Goal: Information Seeking & Learning: Find specific fact

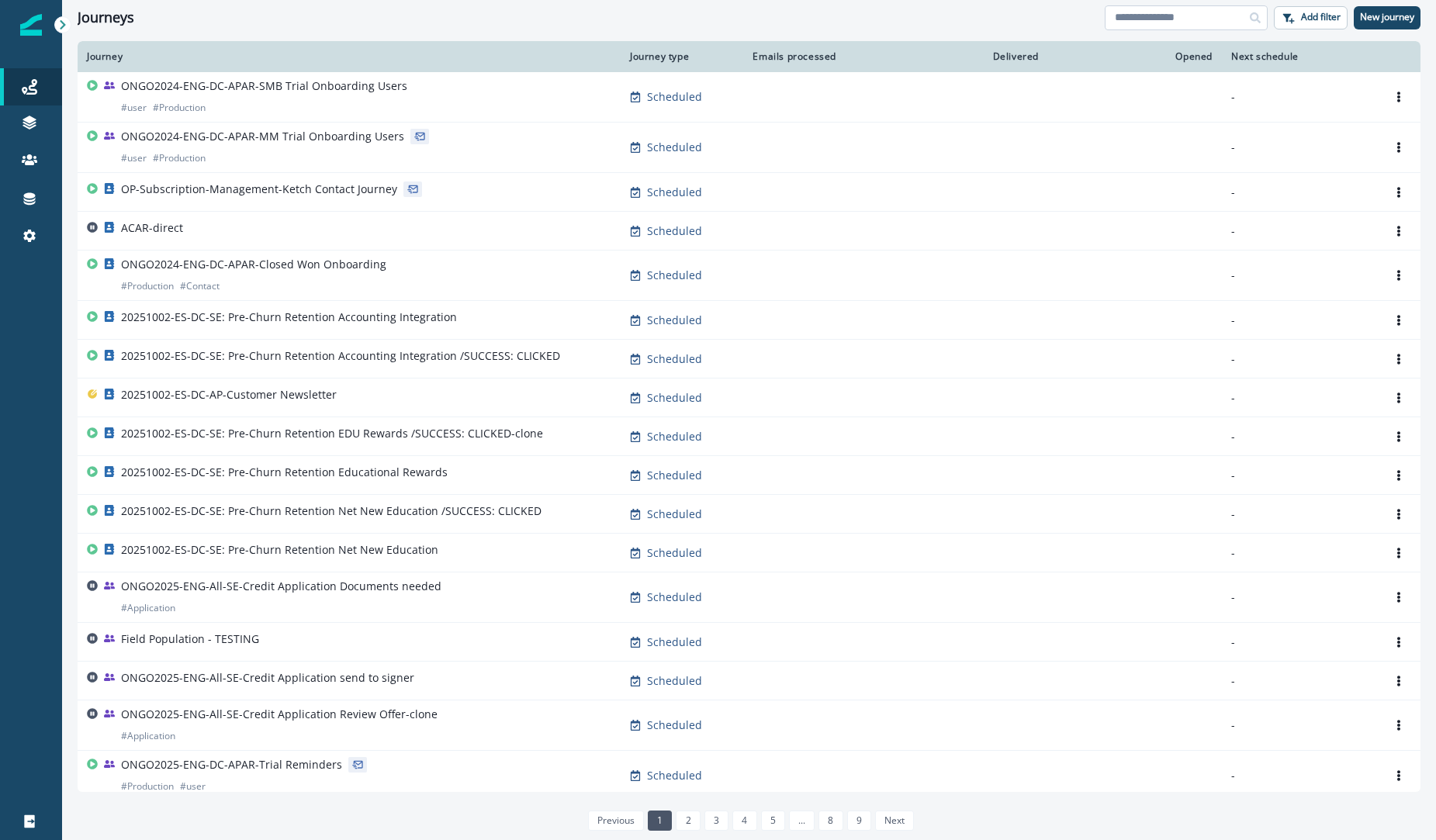
click at [1198, 11] on input at bounding box center [1186, 18] width 163 height 24
type input "***"
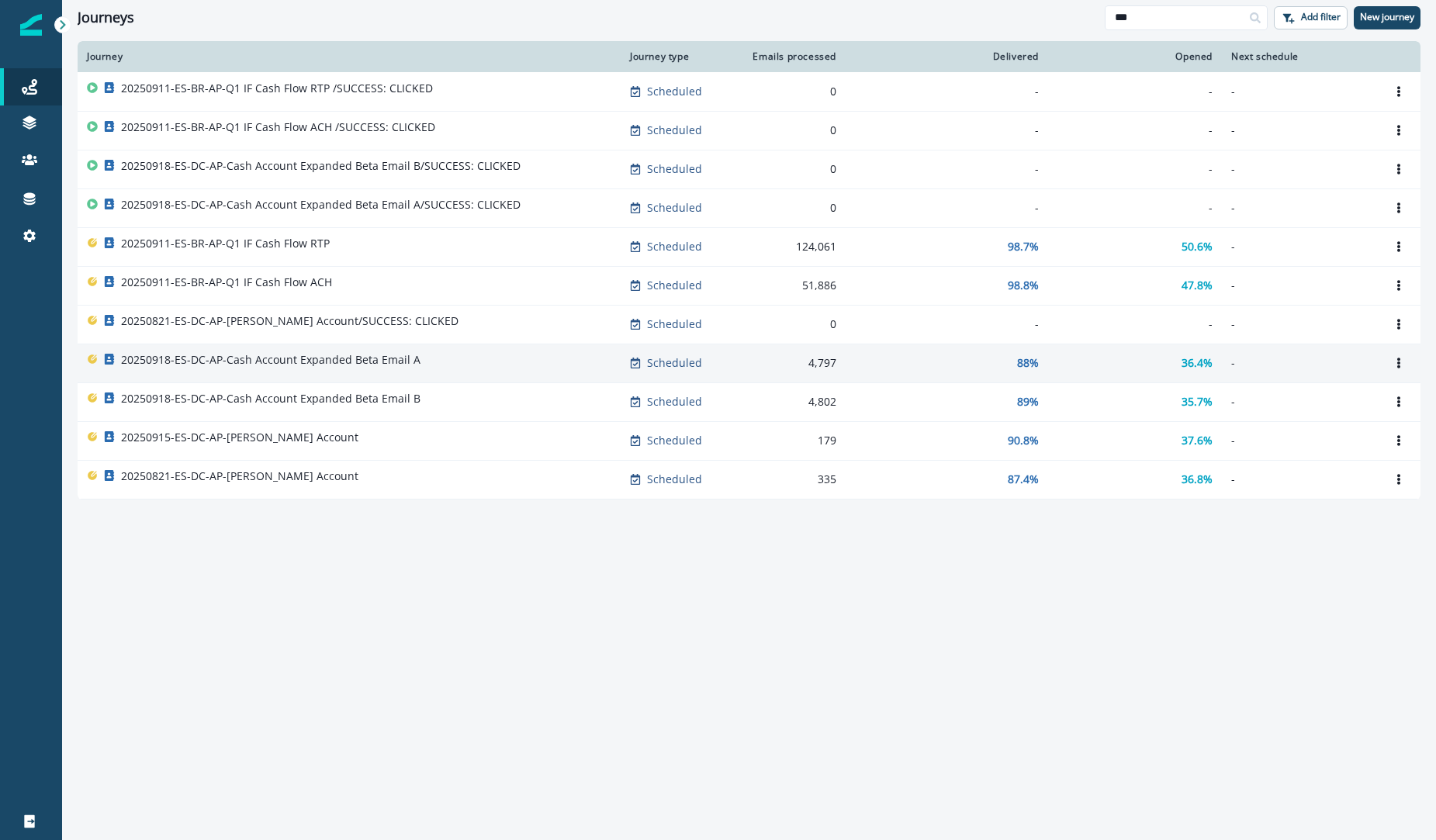
click at [335, 345] on td "20250918-ES-DC-AP-Cash Account Expanded Beta Email A" at bounding box center [348, 363] width 543 height 39
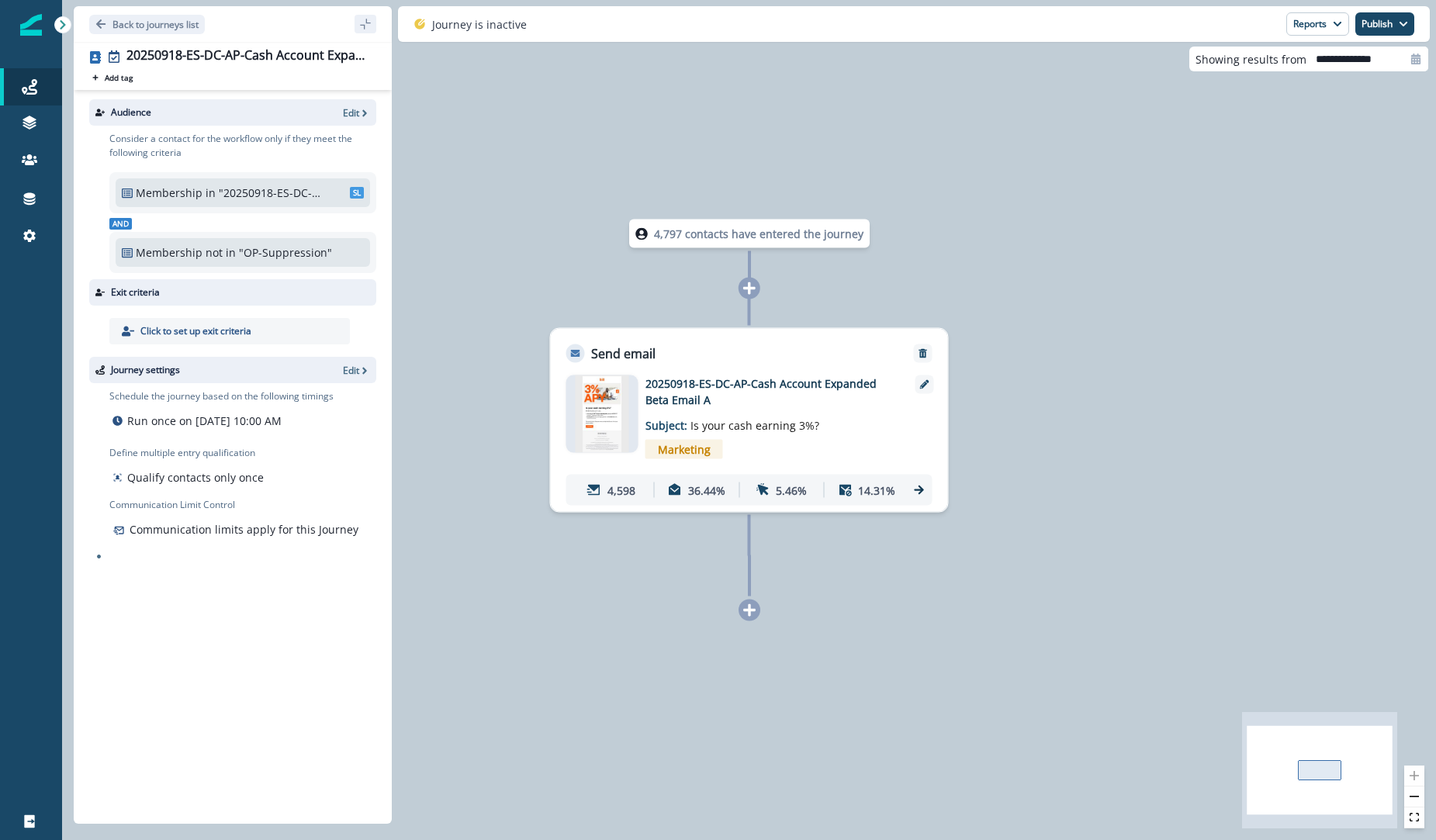
click at [280, 253] on p ""OP-Suppression"" at bounding box center [291, 252] width 105 height 17
click at [1380, 32] on button "Publish" at bounding box center [1384, 24] width 59 height 23
click at [1162, 171] on div "4,797 contacts have entered the journey Send email Email asset changed, journey…" at bounding box center [748, 420] width 1373 height 840
click at [1116, 169] on div "4,797 contacts have entered the journey Send email Email asset changed, journey…" at bounding box center [748, 420] width 1373 height 840
click at [362, 112] on icon "button" at bounding box center [364, 112] width 11 height 11
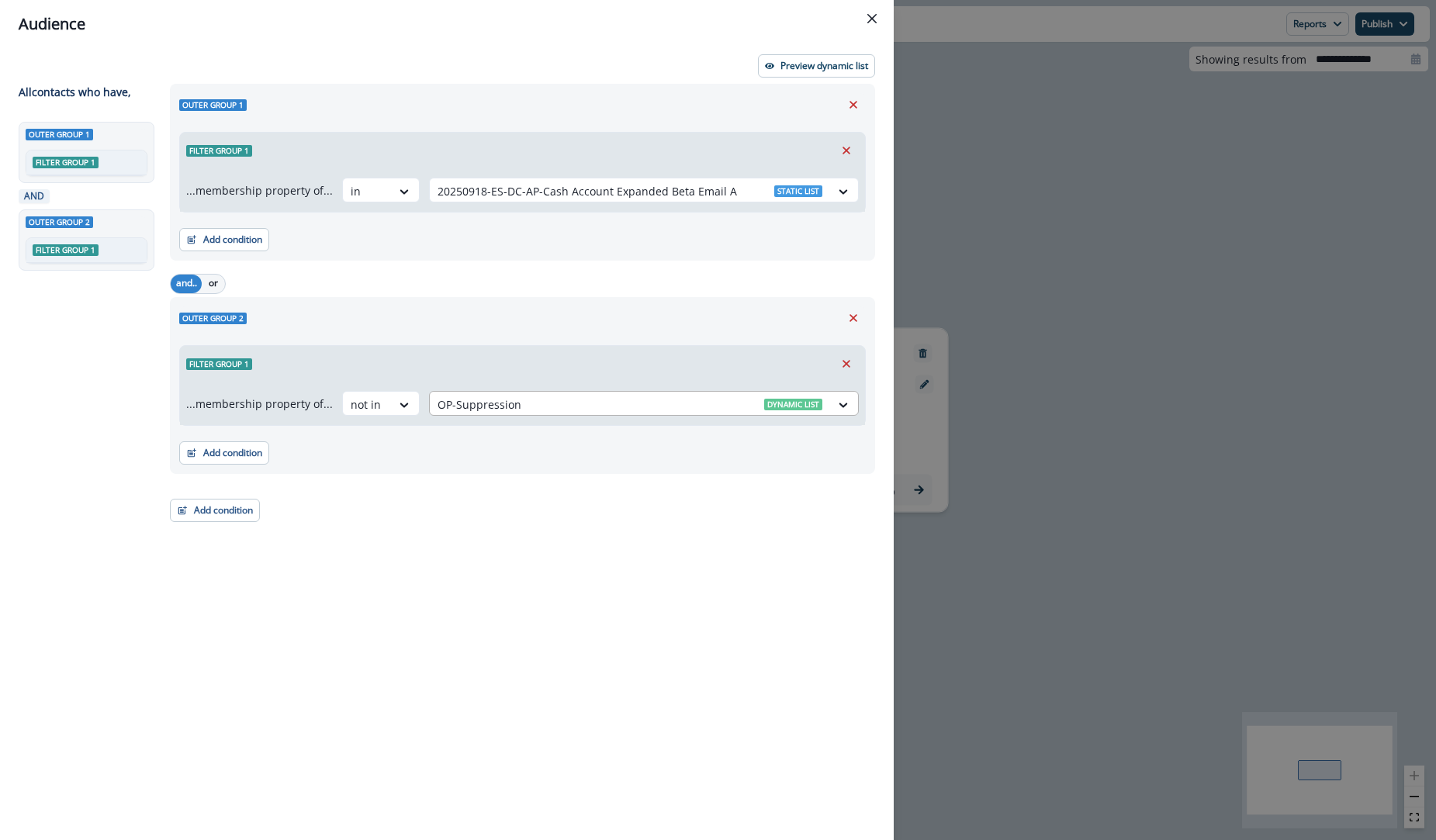
click at [524, 407] on div at bounding box center [629, 405] width 384 height 20
click at [316, 659] on div "Outer group 1 Filter group 1 ...membership property of... in 20250918-ES-DC-AP-…" at bounding box center [517, 433] width 714 height 699
click at [875, 15] on icon "Close" at bounding box center [872, 19] width 10 height 10
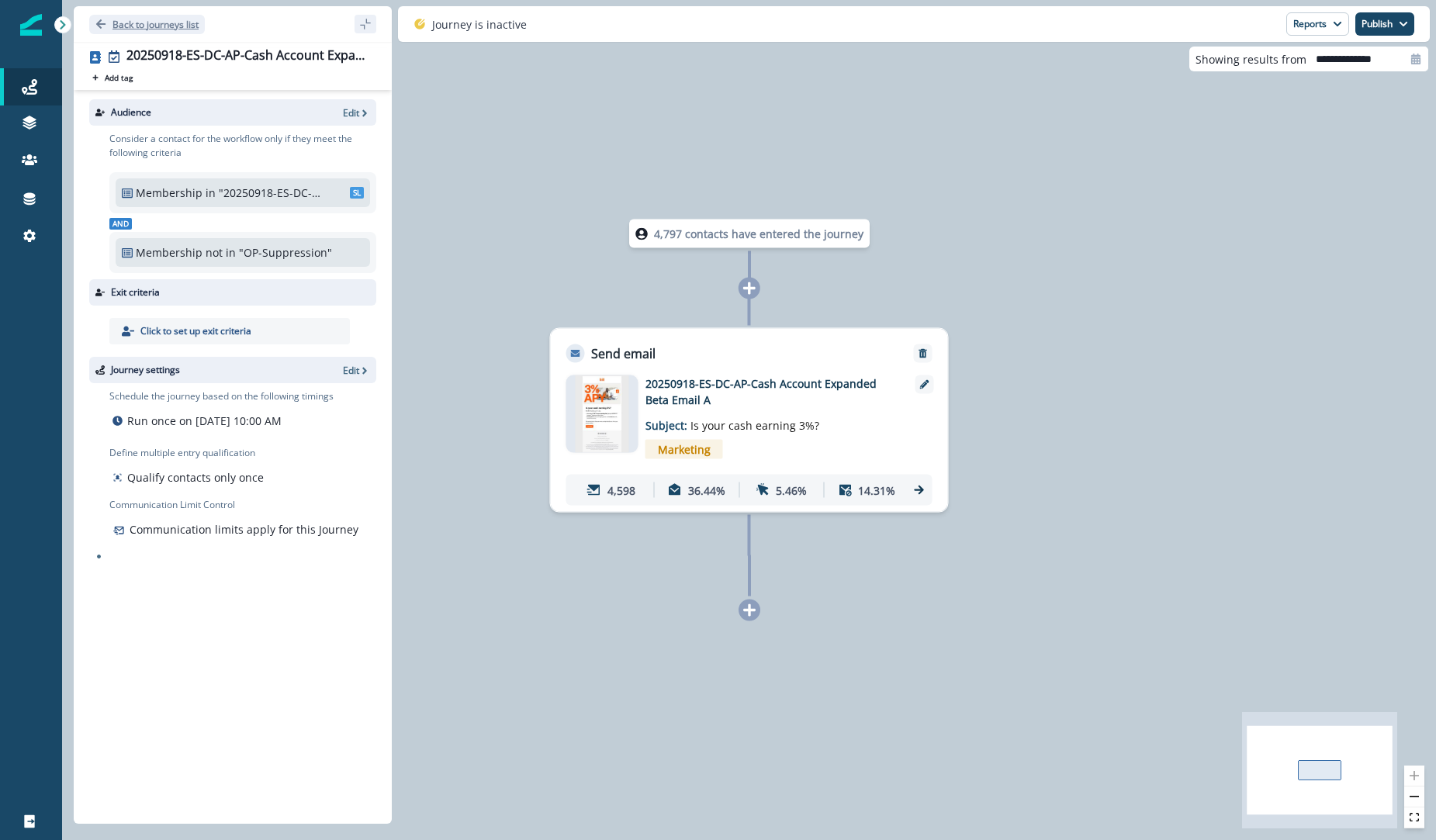
click at [124, 23] on p "Back to journeys list" at bounding box center [156, 23] width 86 height 13
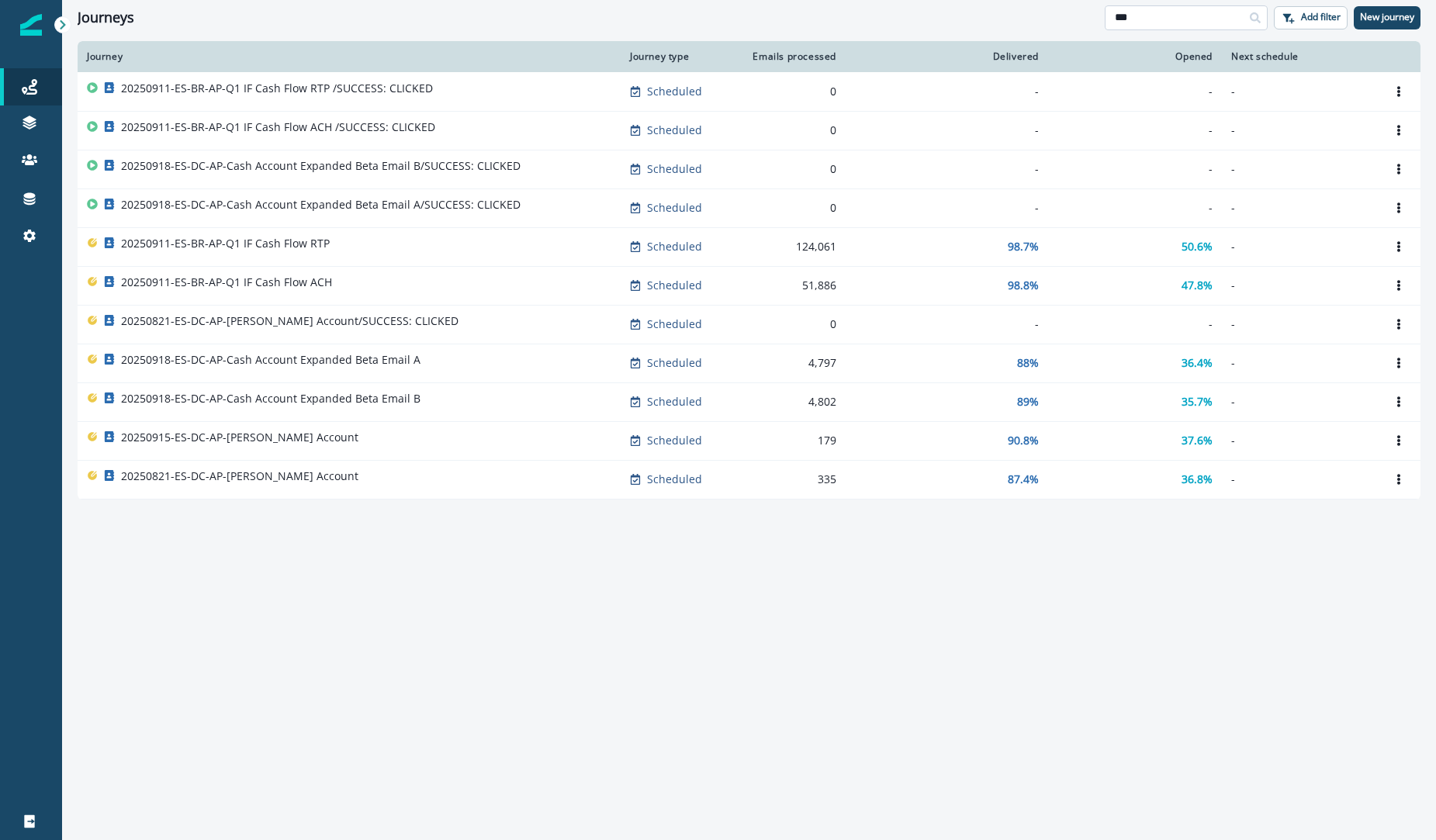
click at [1174, 21] on input "***" at bounding box center [1186, 18] width 163 height 24
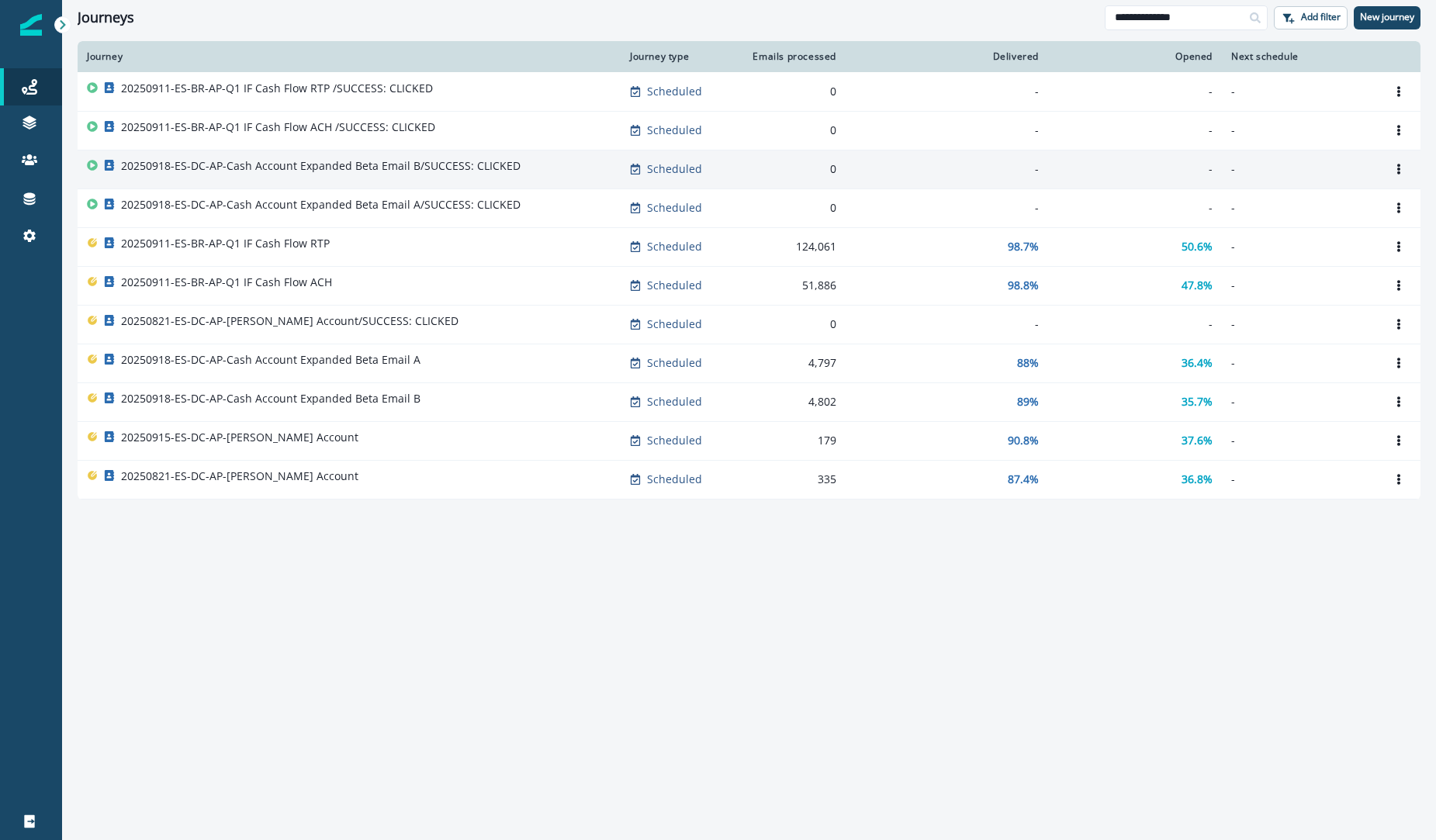
type input "**********"
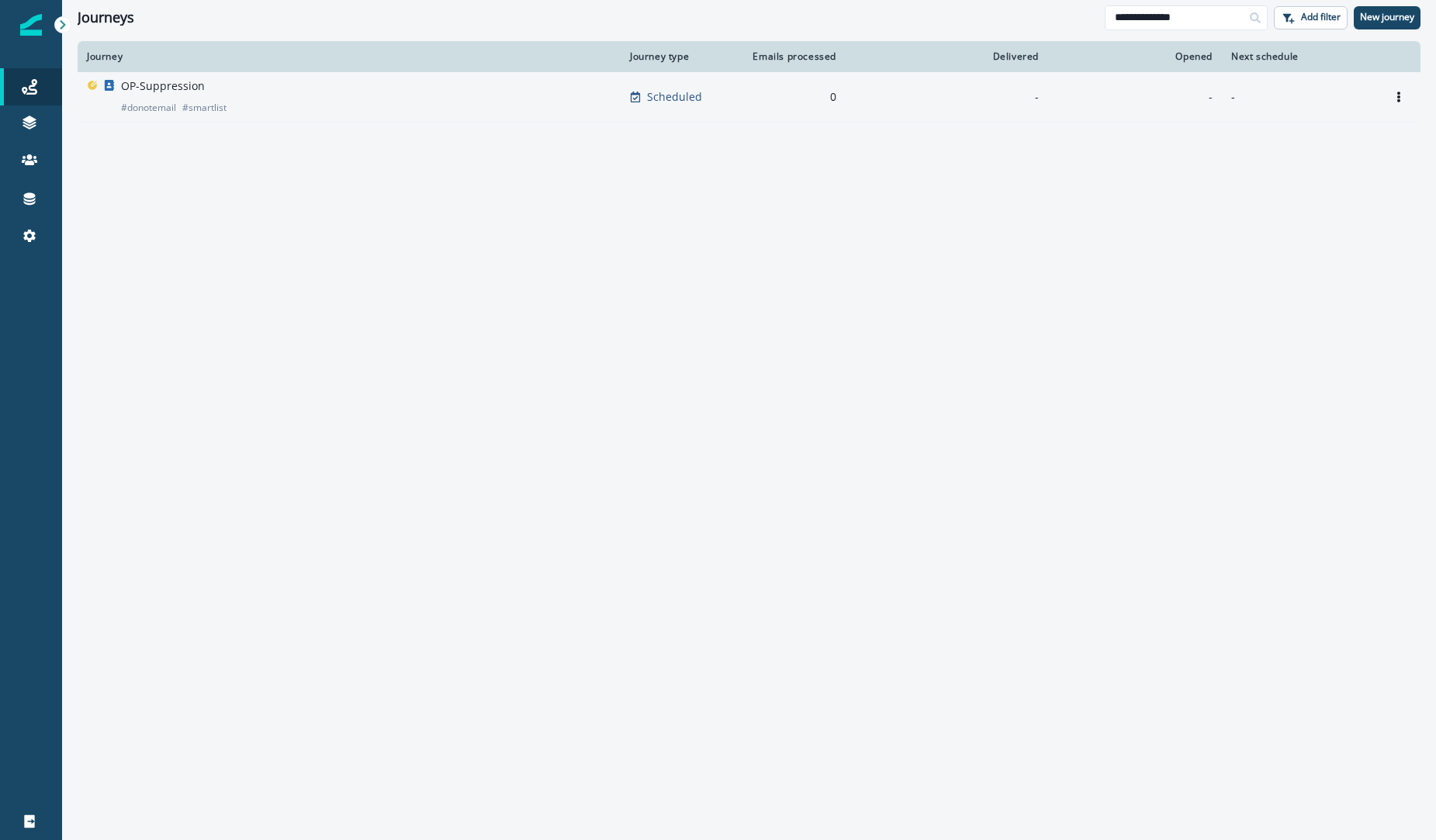
click at [164, 82] on p "OP-Suppression" at bounding box center [163, 86] width 84 height 16
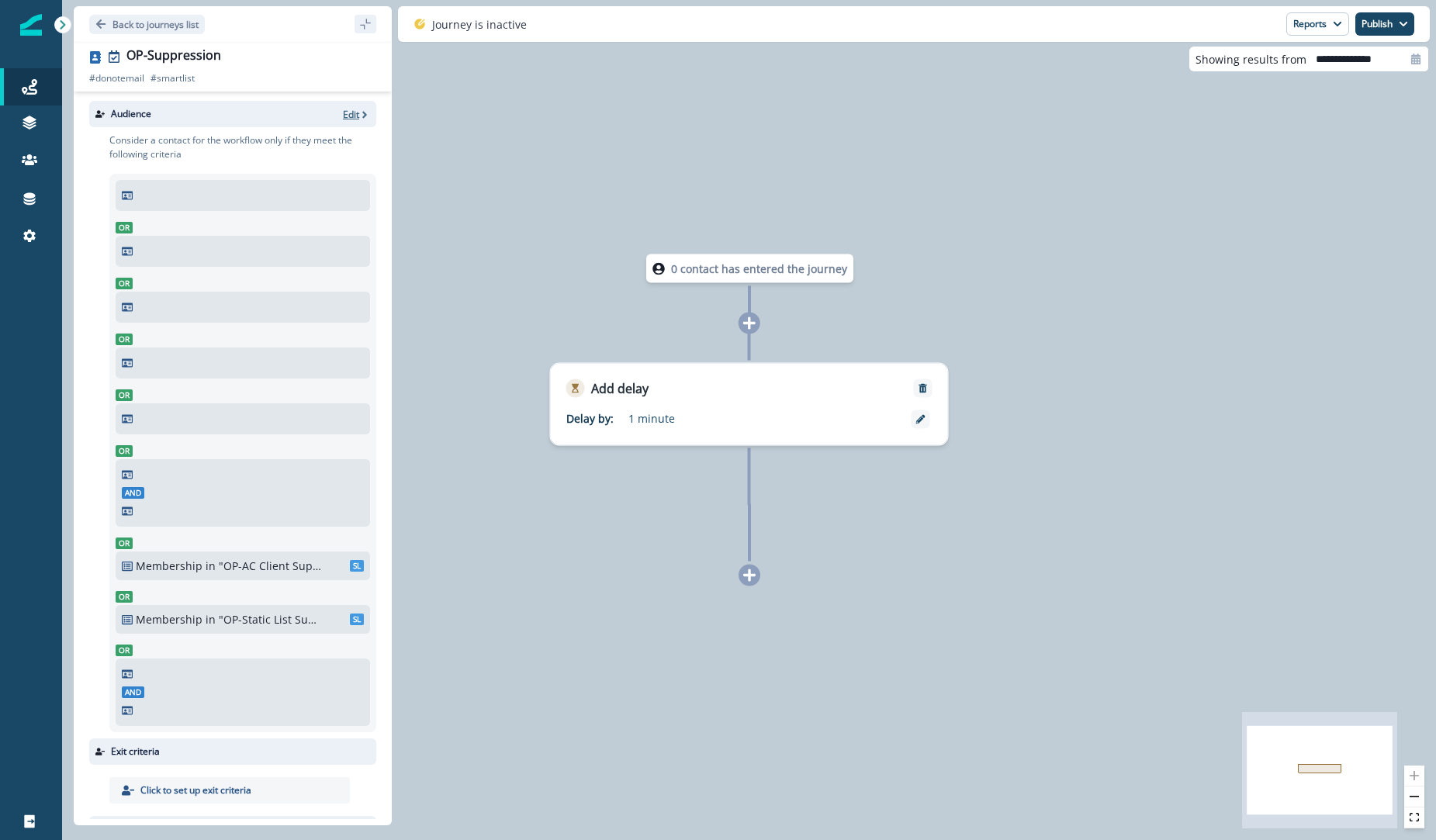
click at [342, 112] on p "Edit" at bounding box center [350, 113] width 17 height 13
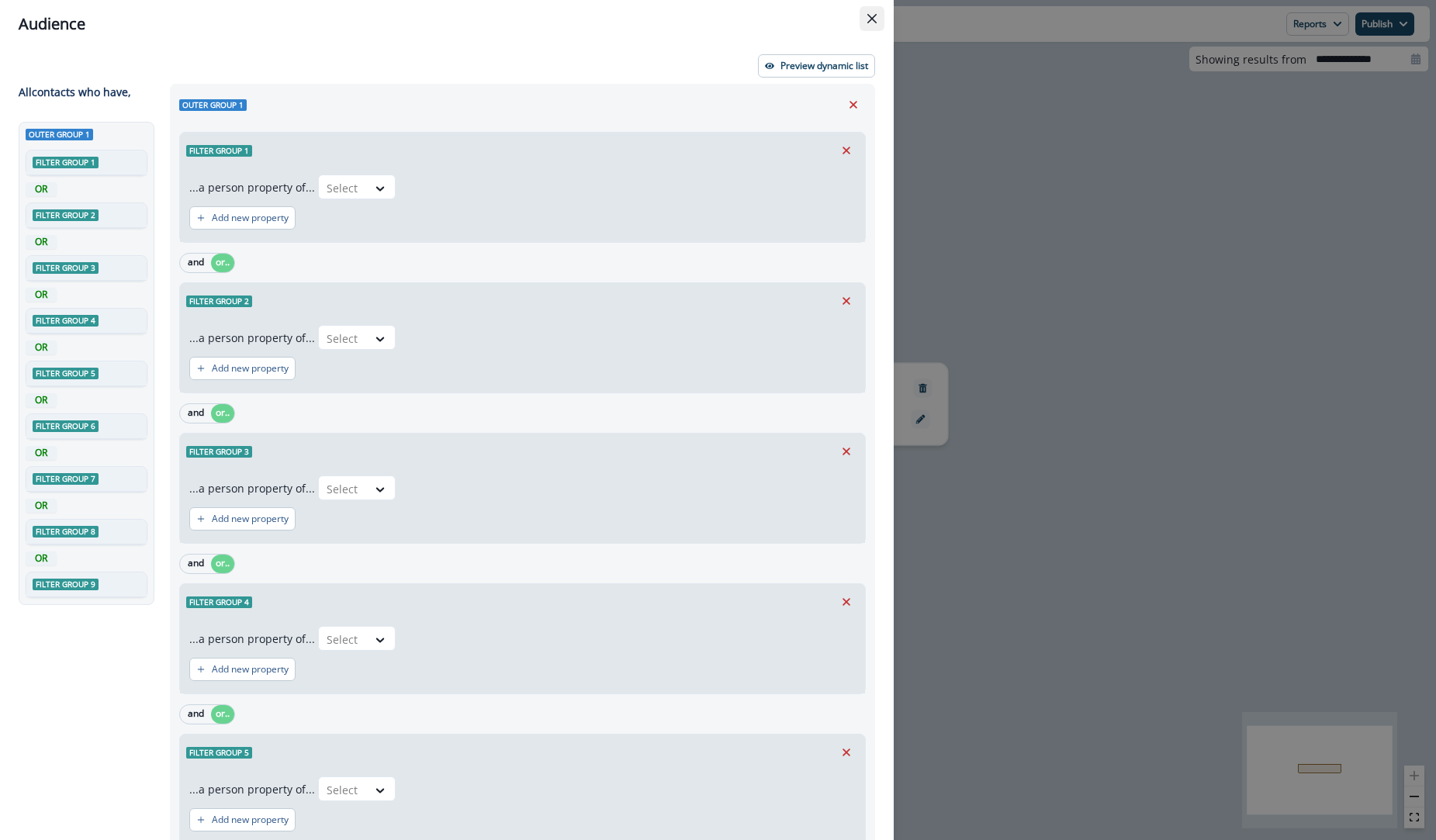
click at [863, 17] on button "Close" at bounding box center [872, 18] width 24 height 24
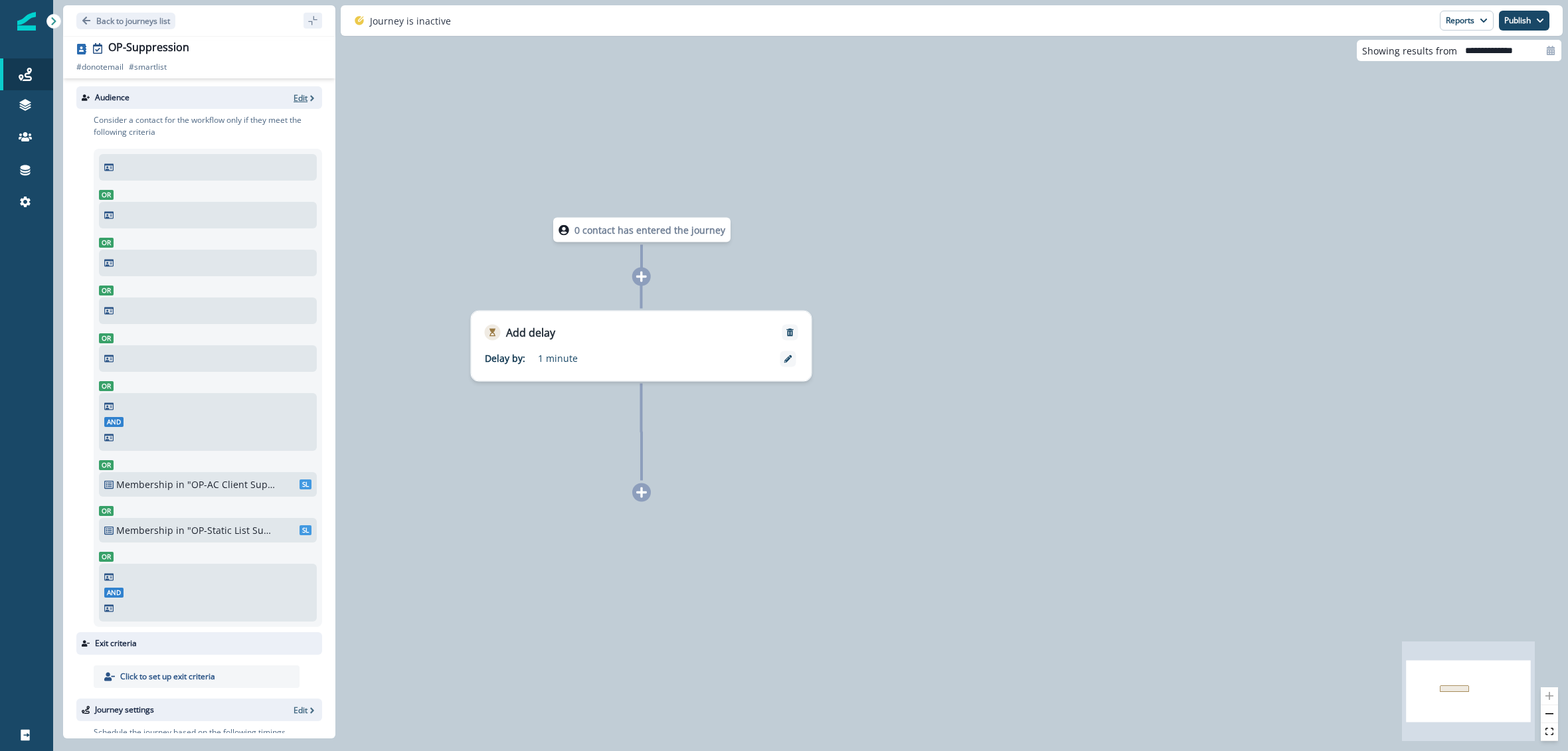
click at [293, 92] on p "Edit" at bounding box center [300, 97] width 14 height 11
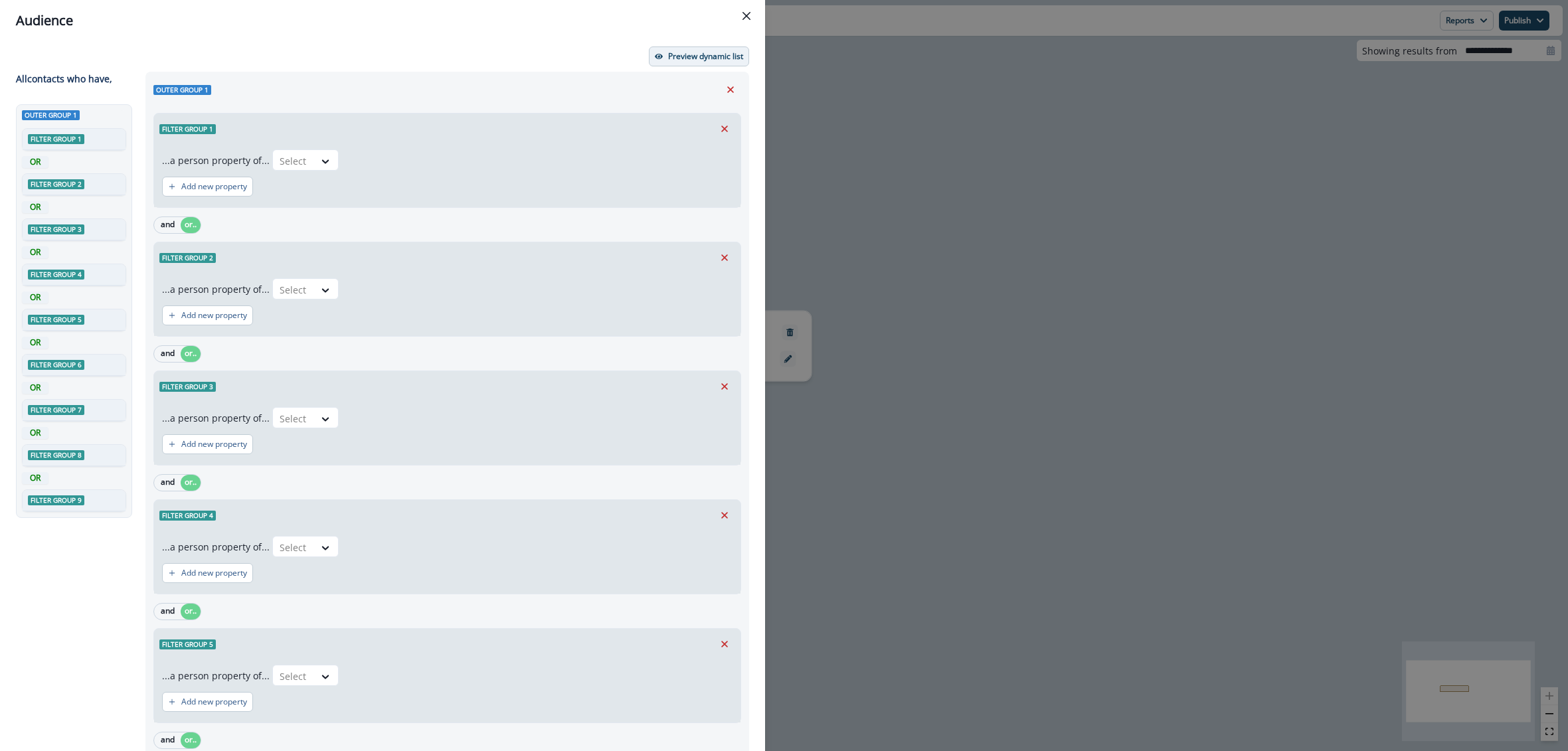
click at [720, 63] on button "Preview dynamic list" at bounding box center [699, 57] width 101 height 20
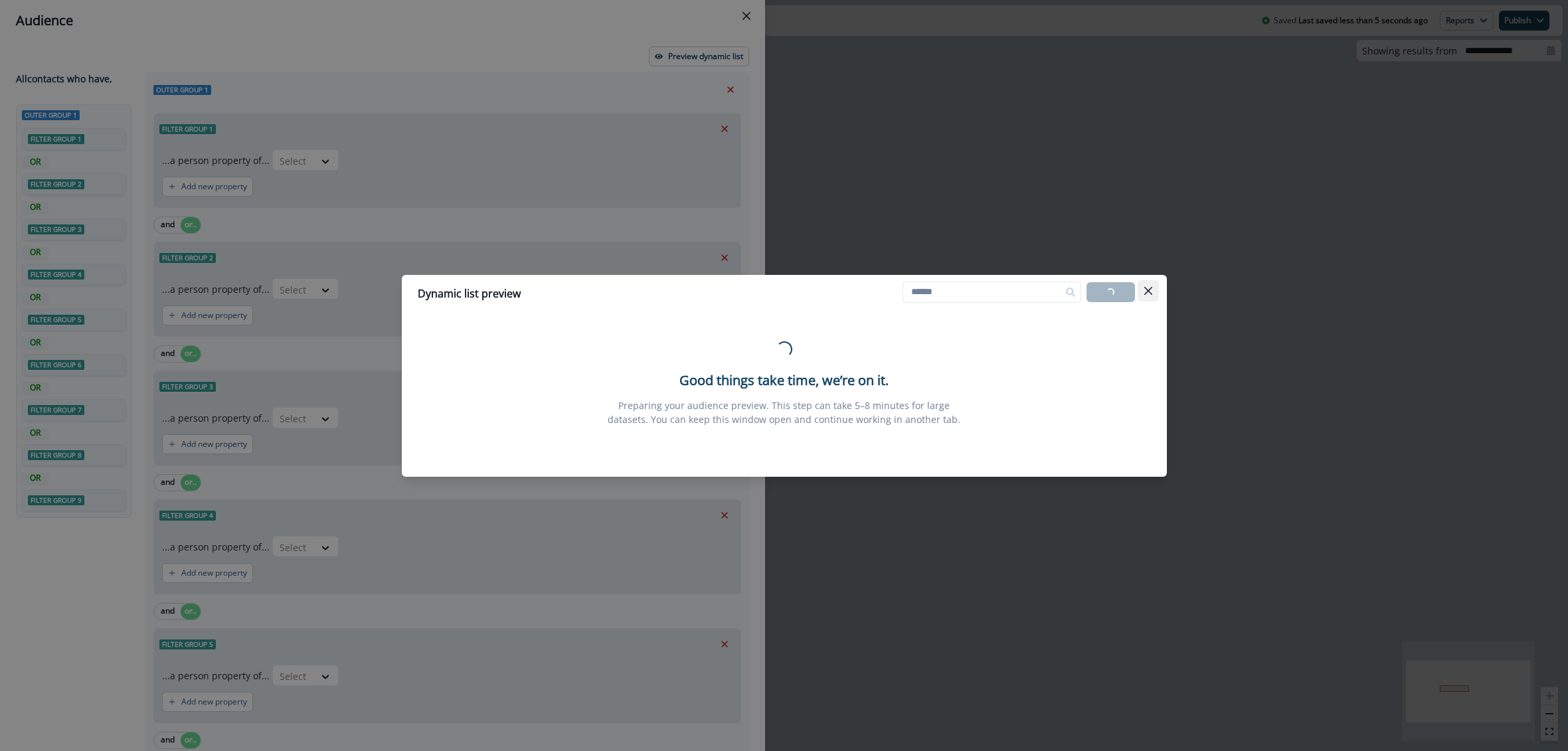
click at [1146, 289] on icon "Close" at bounding box center [1148, 291] width 8 height 8
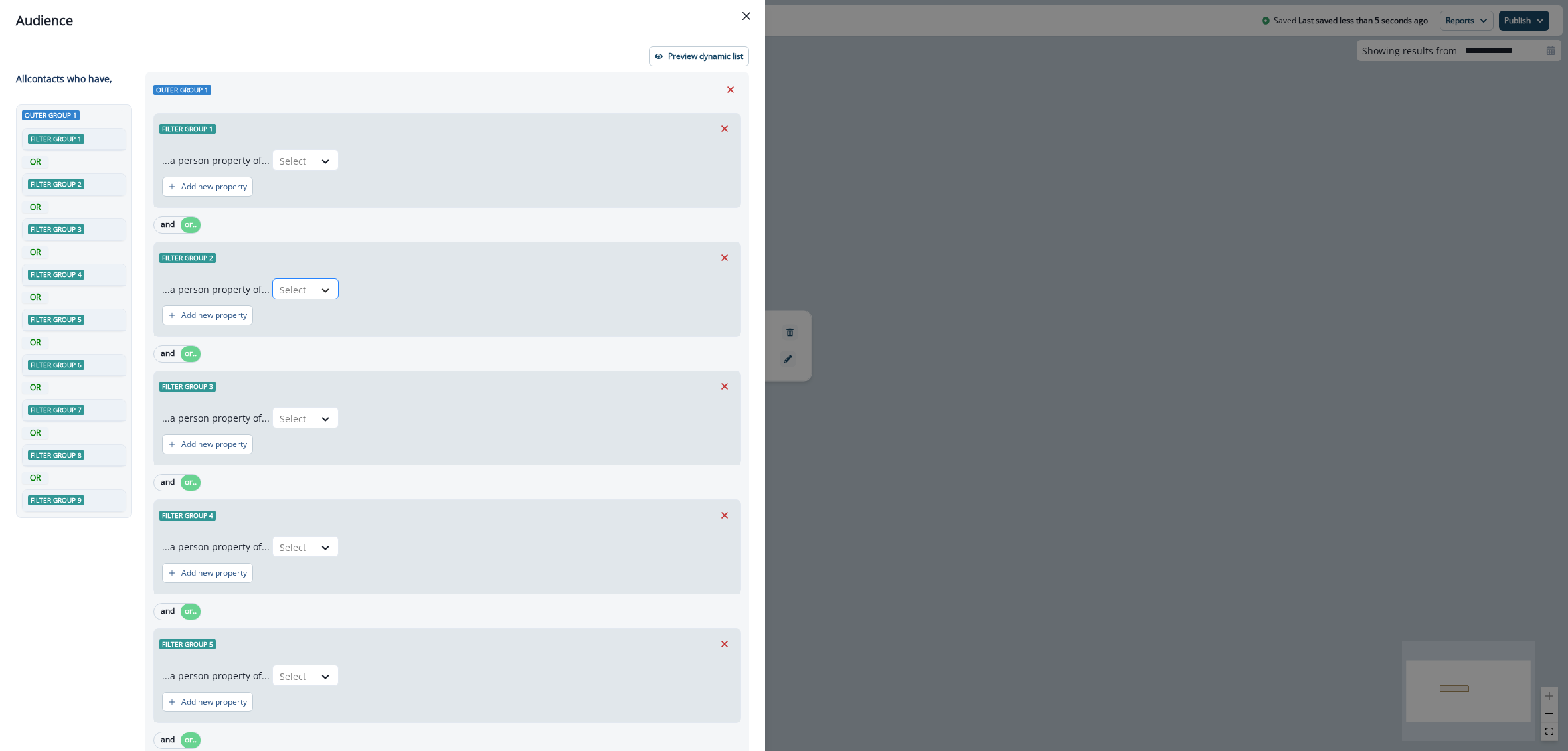
click at [326, 287] on icon at bounding box center [325, 291] width 12 height 13
click at [521, 59] on div "Preview dynamic list" at bounding box center [382, 57] width 733 height 20
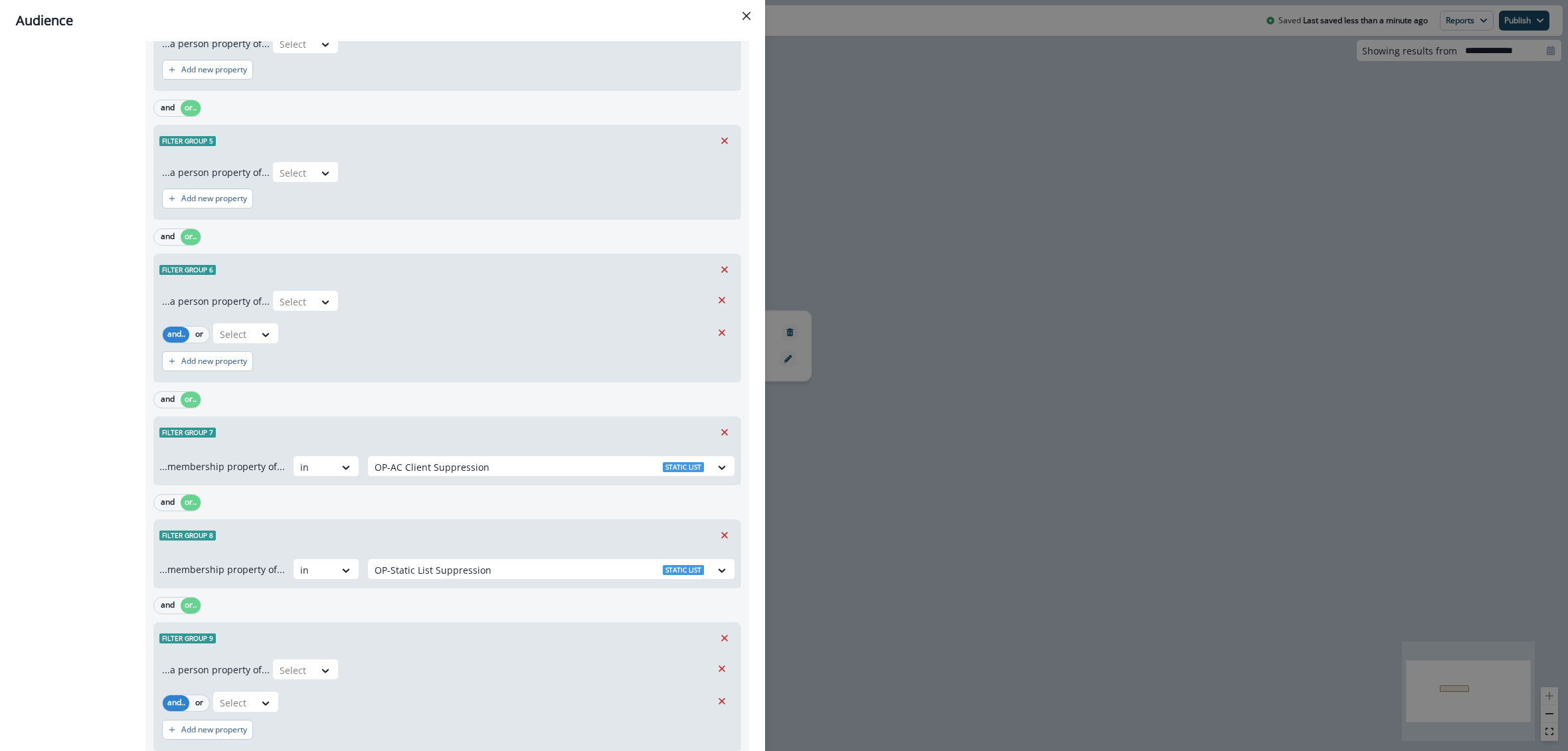
scroll to position [591, 0]
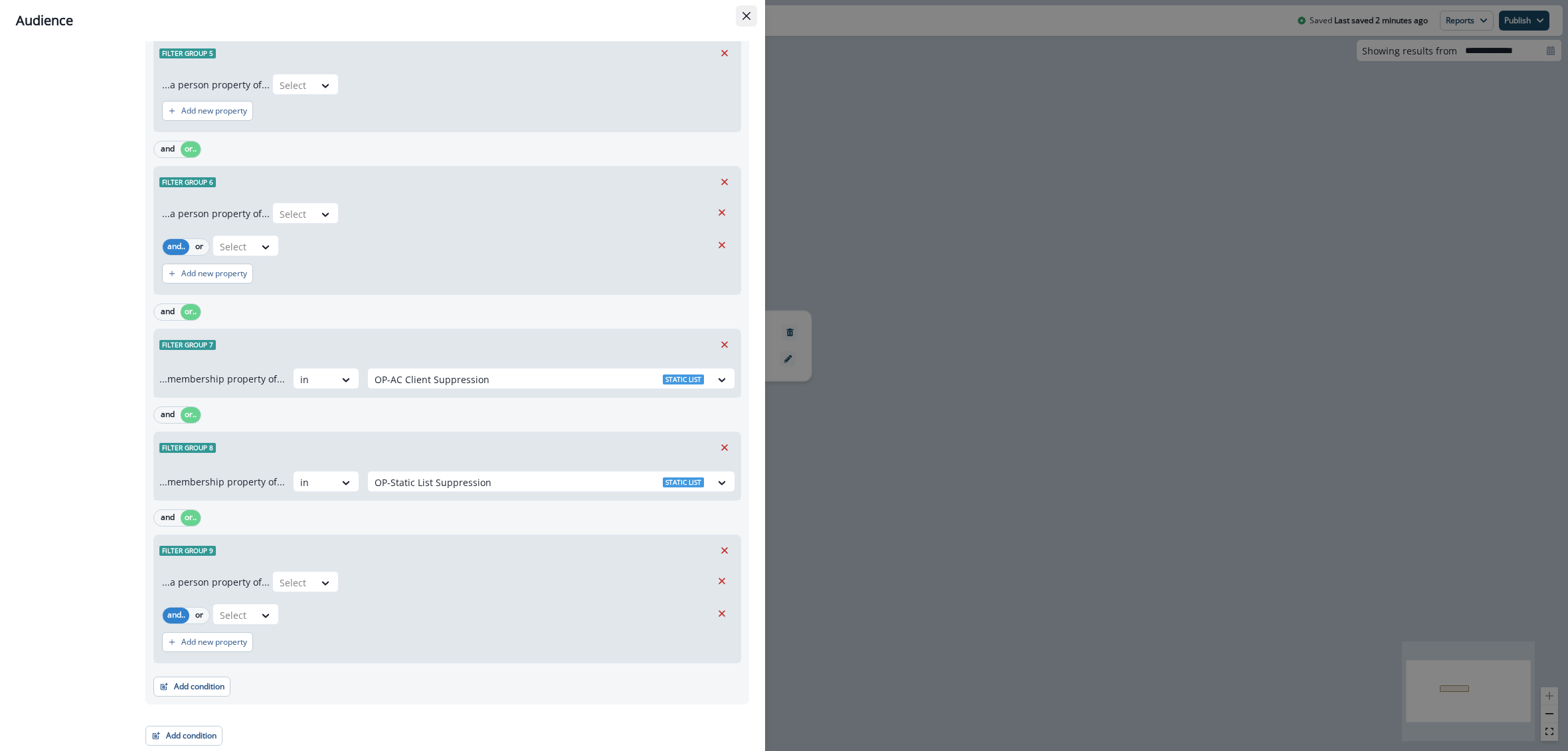
click at [752, 17] on button "Close" at bounding box center [746, 15] width 21 height 21
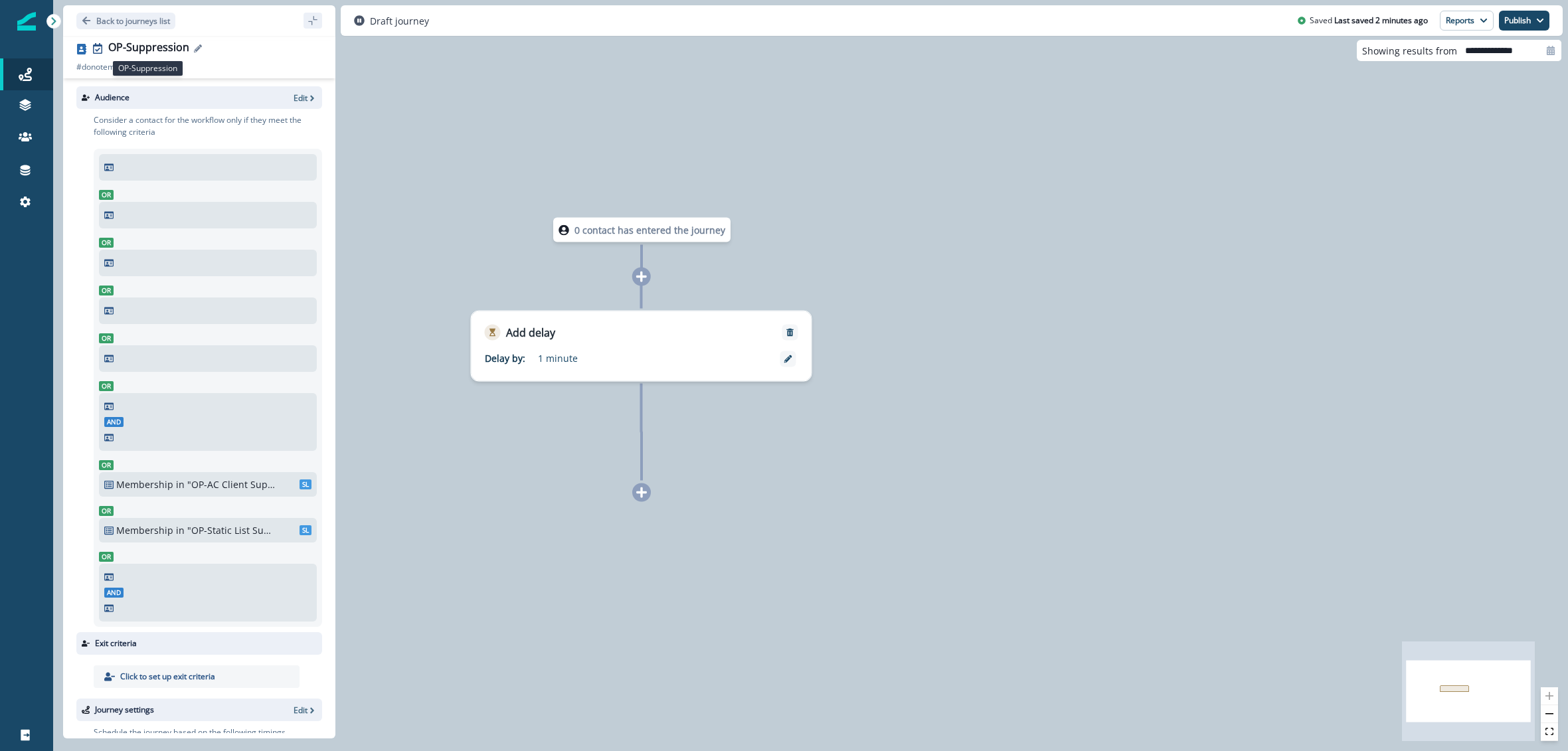
click at [146, 47] on div "OP-Suppression" at bounding box center [148, 48] width 81 height 14
click at [146, 47] on div "**********" at bounding box center [784, 375] width 1568 height 751
click at [146, 47] on div "OP-Suppression" at bounding box center [148, 48] width 81 height 14
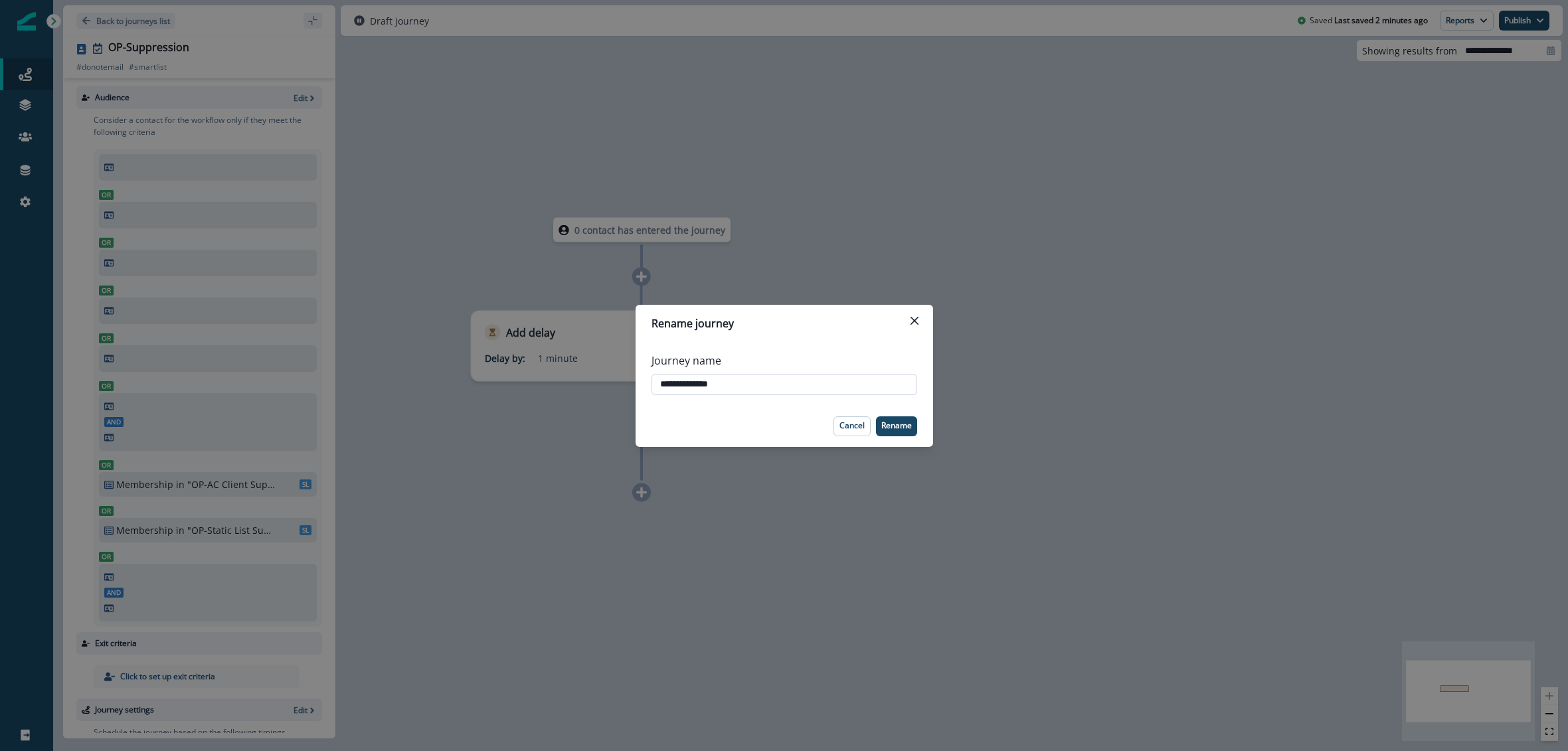
click at [724, 380] on input "**********" at bounding box center [784, 383] width 266 height 21
click at [845, 424] on p "Cancel" at bounding box center [852, 425] width 25 height 9
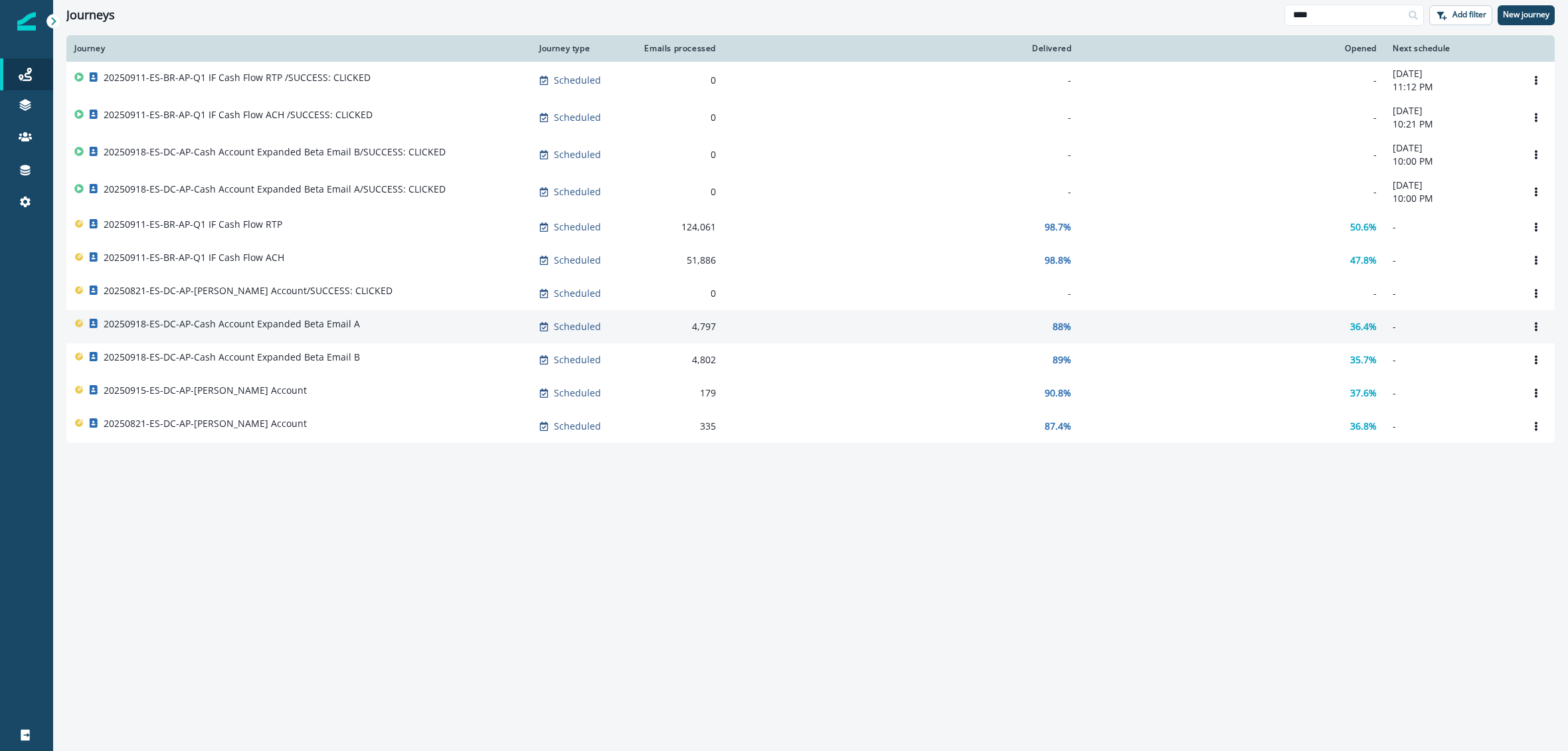
click at [348, 335] on div "20250918-ES-DC-AP-Cash Account Expanded Beta Email A" at bounding box center [232, 327] width 256 height 18
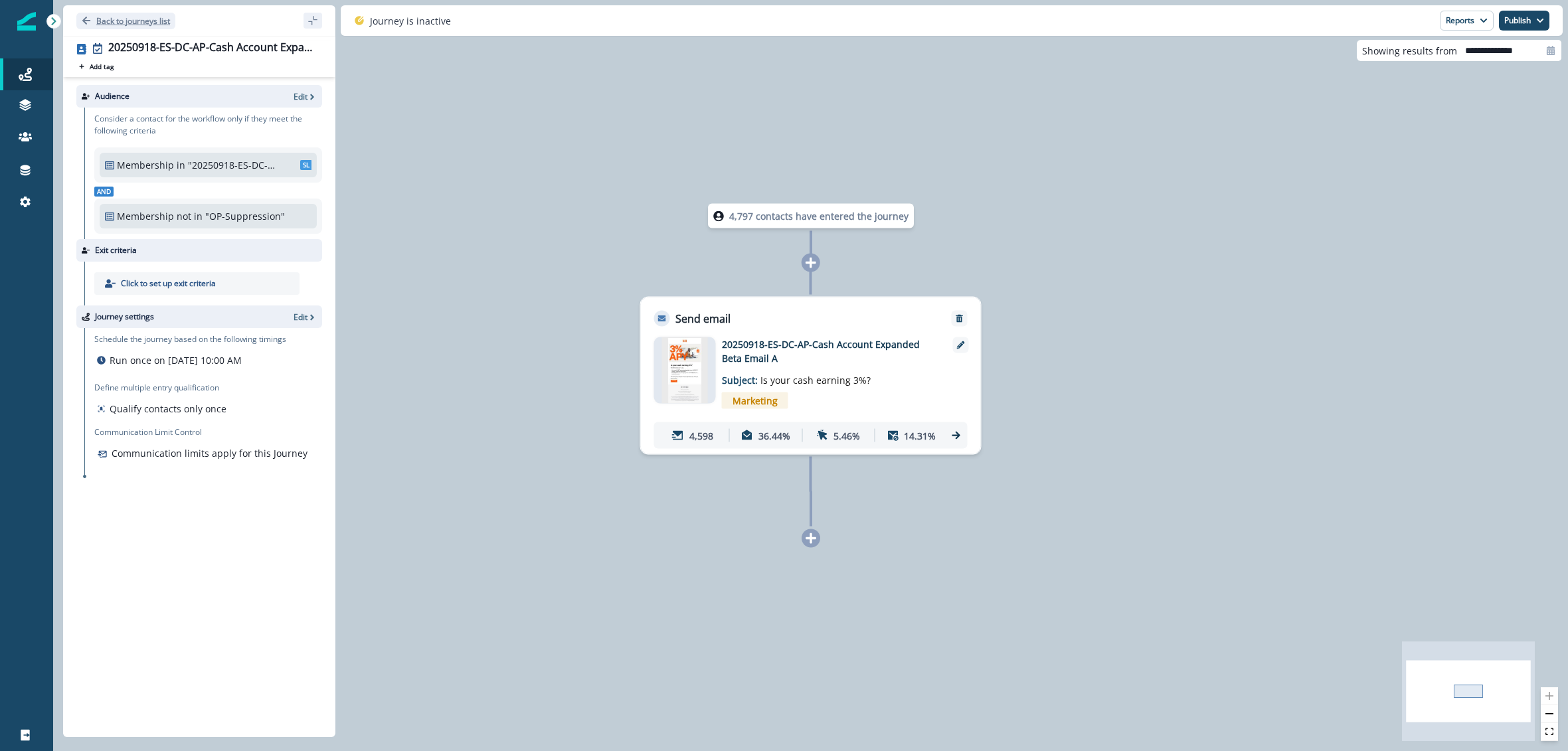
click at [84, 20] on icon "Go back" at bounding box center [86, 21] width 8 height 8
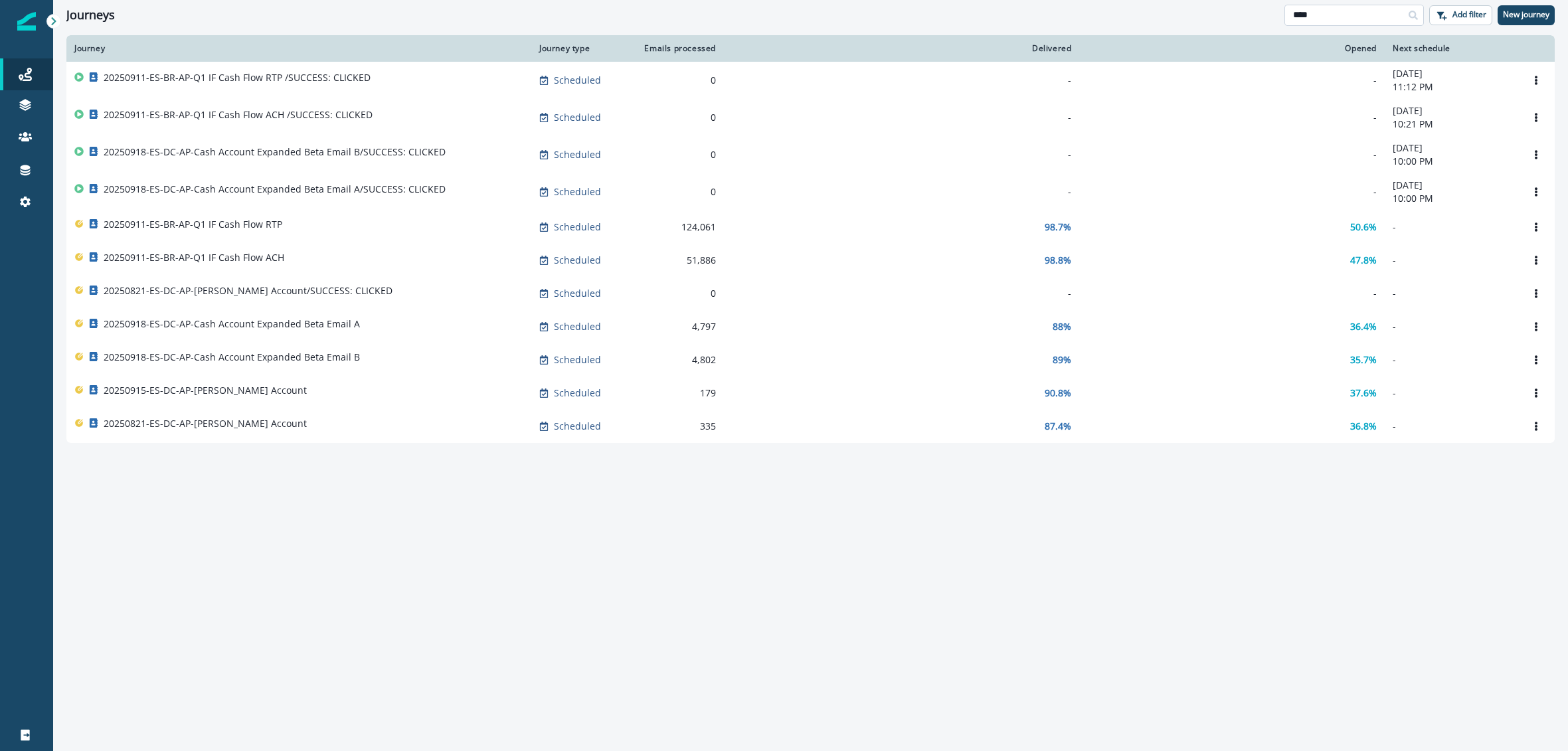
click at [1359, 23] on input "****" at bounding box center [1354, 15] width 140 height 21
click at [1359, 21] on input "****" at bounding box center [1354, 15] width 140 height 21
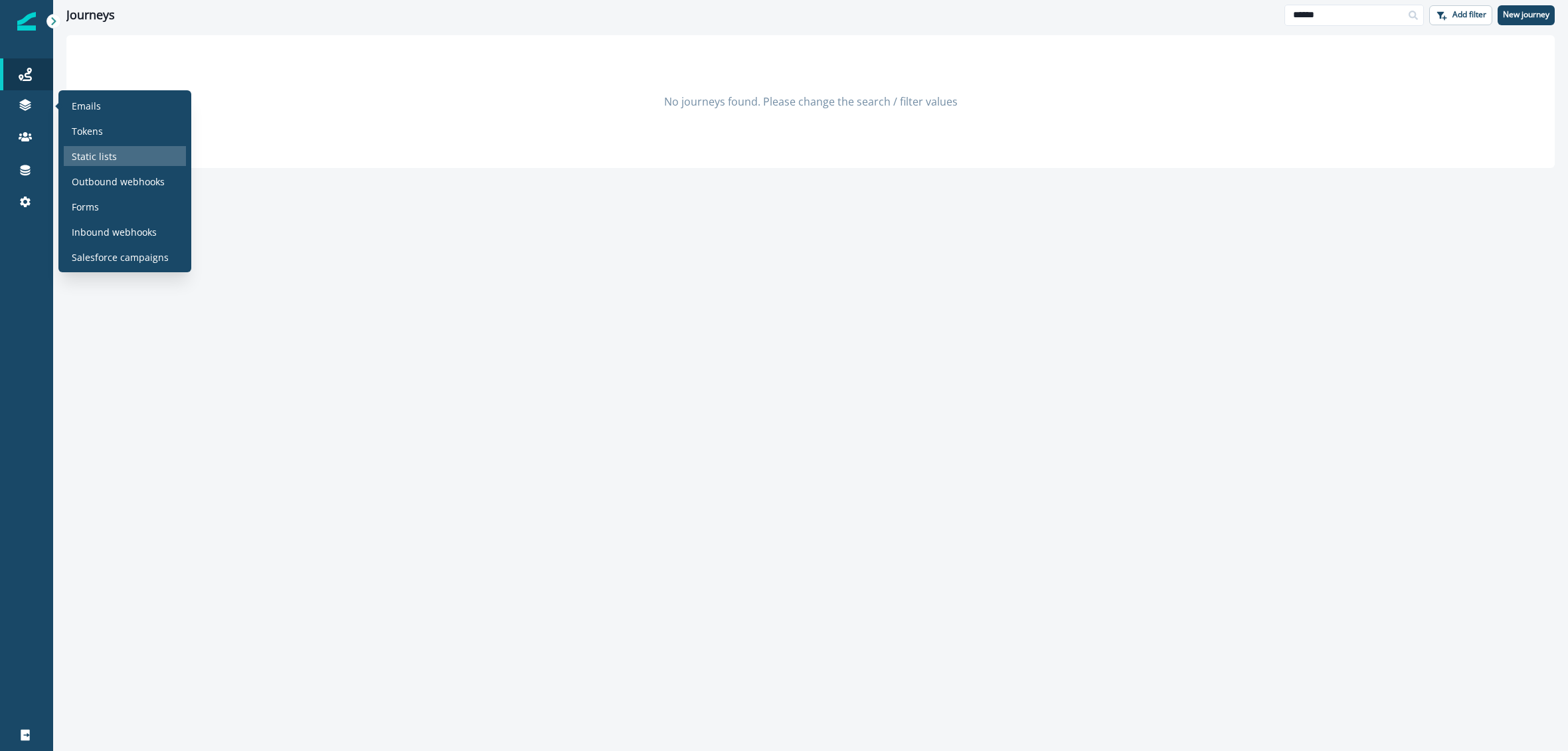
type input "******"
click at [130, 157] on div "Static lists" at bounding box center [125, 156] width 122 height 20
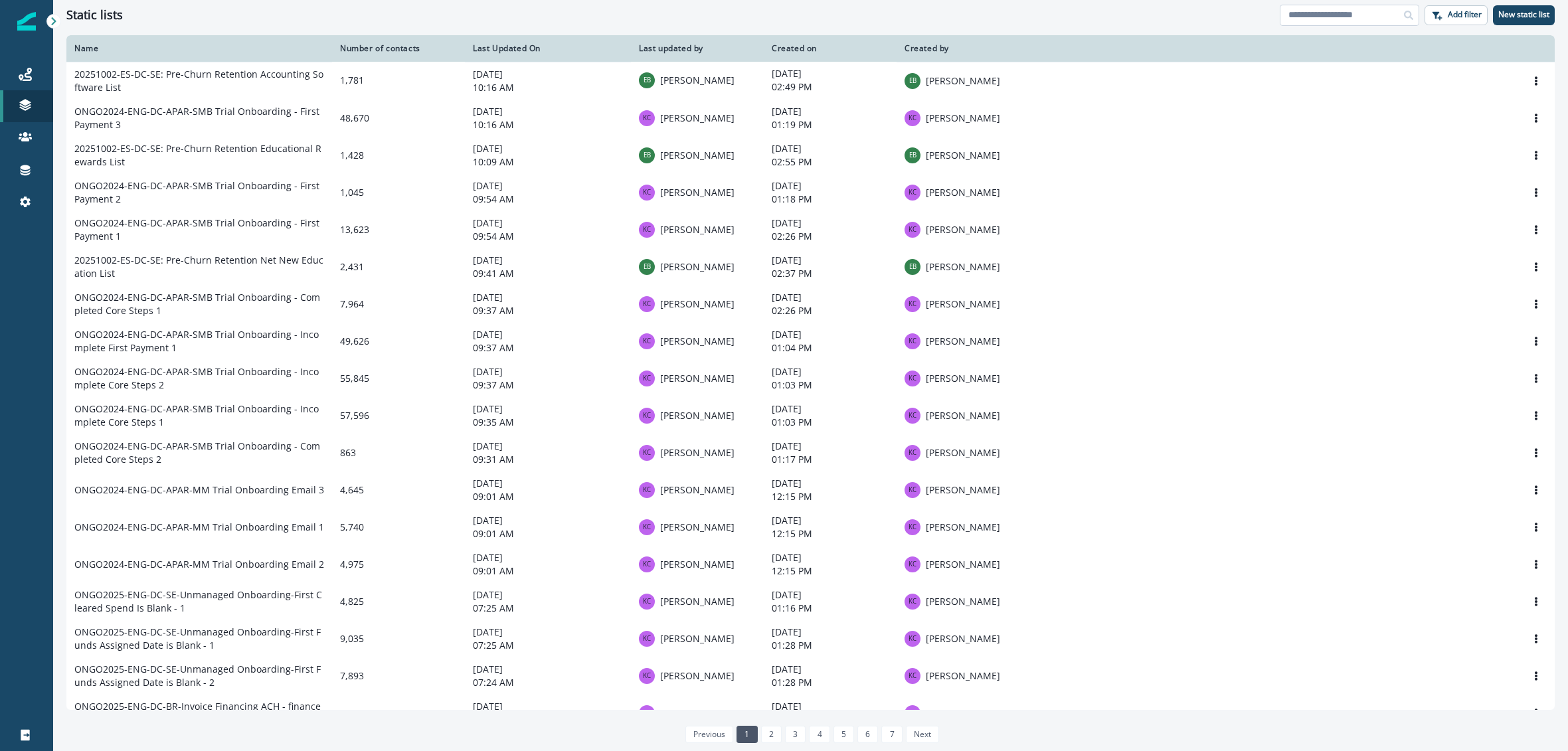
click at [1352, 13] on input at bounding box center [1349, 15] width 140 height 21
type input "*******"
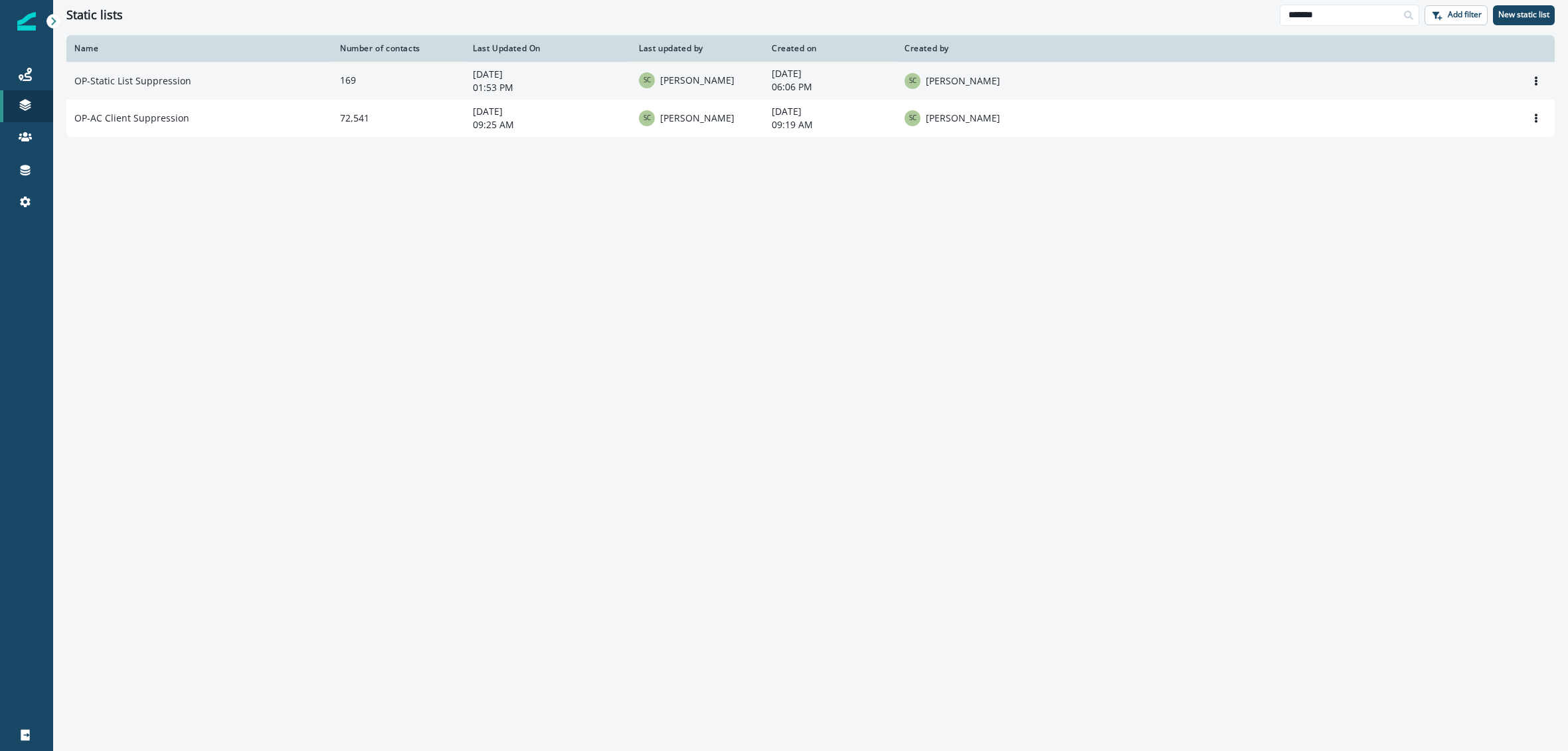
click at [137, 84] on td "OP-Static List Suppression" at bounding box center [199, 80] width 266 height 38
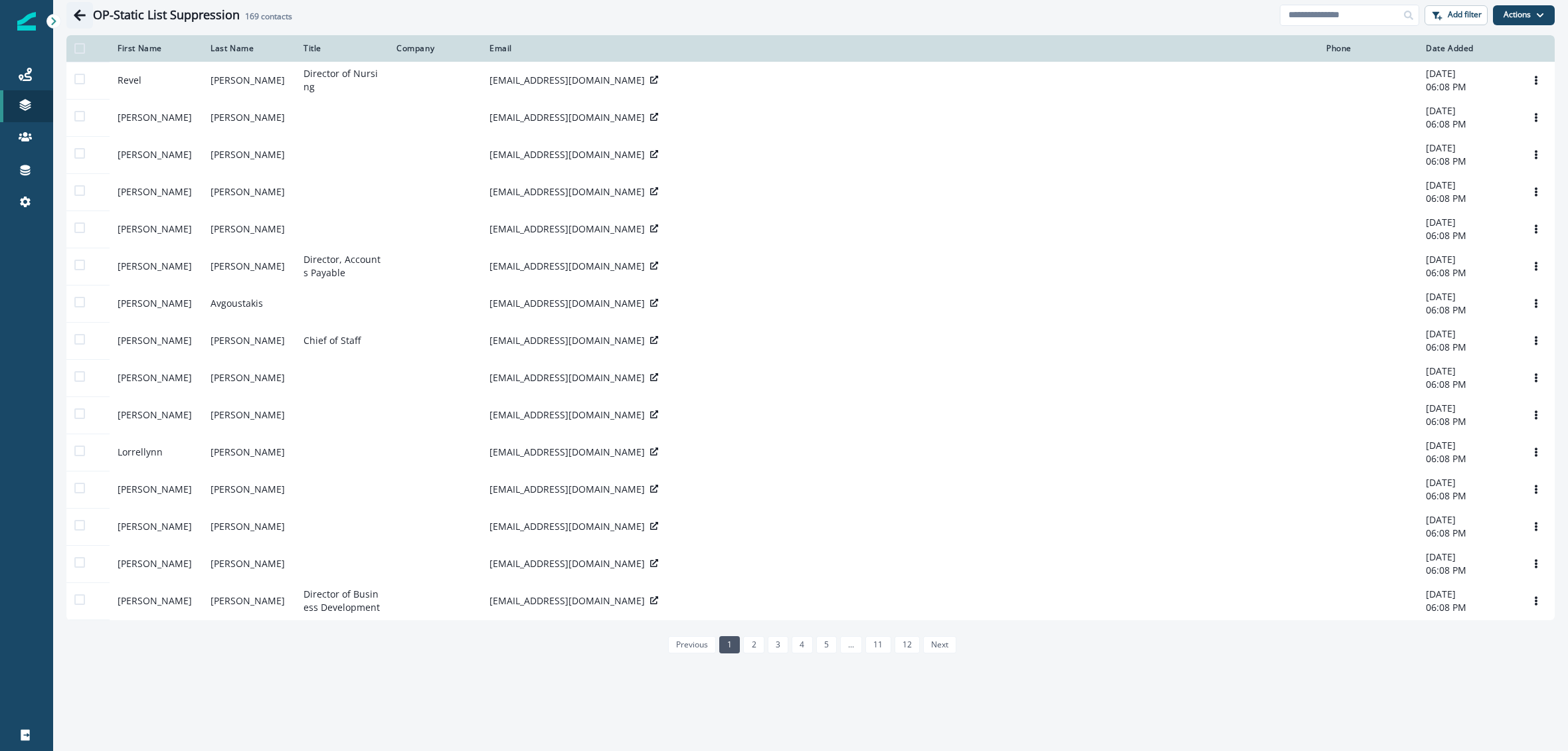
click at [79, 17] on icon "Go back" at bounding box center [80, 15] width 13 height 13
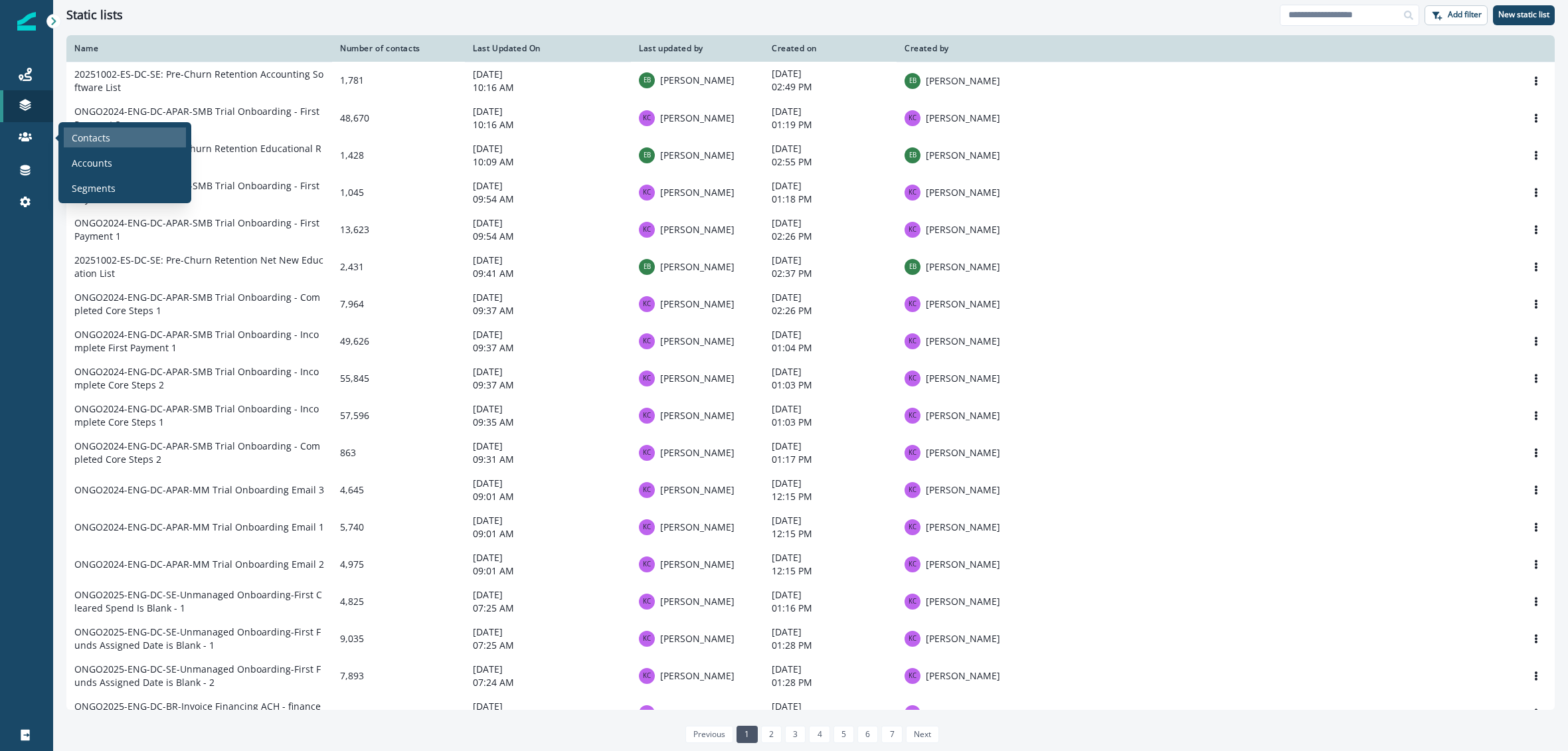
click at [114, 136] on div "Contacts" at bounding box center [125, 137] width 122 height 20
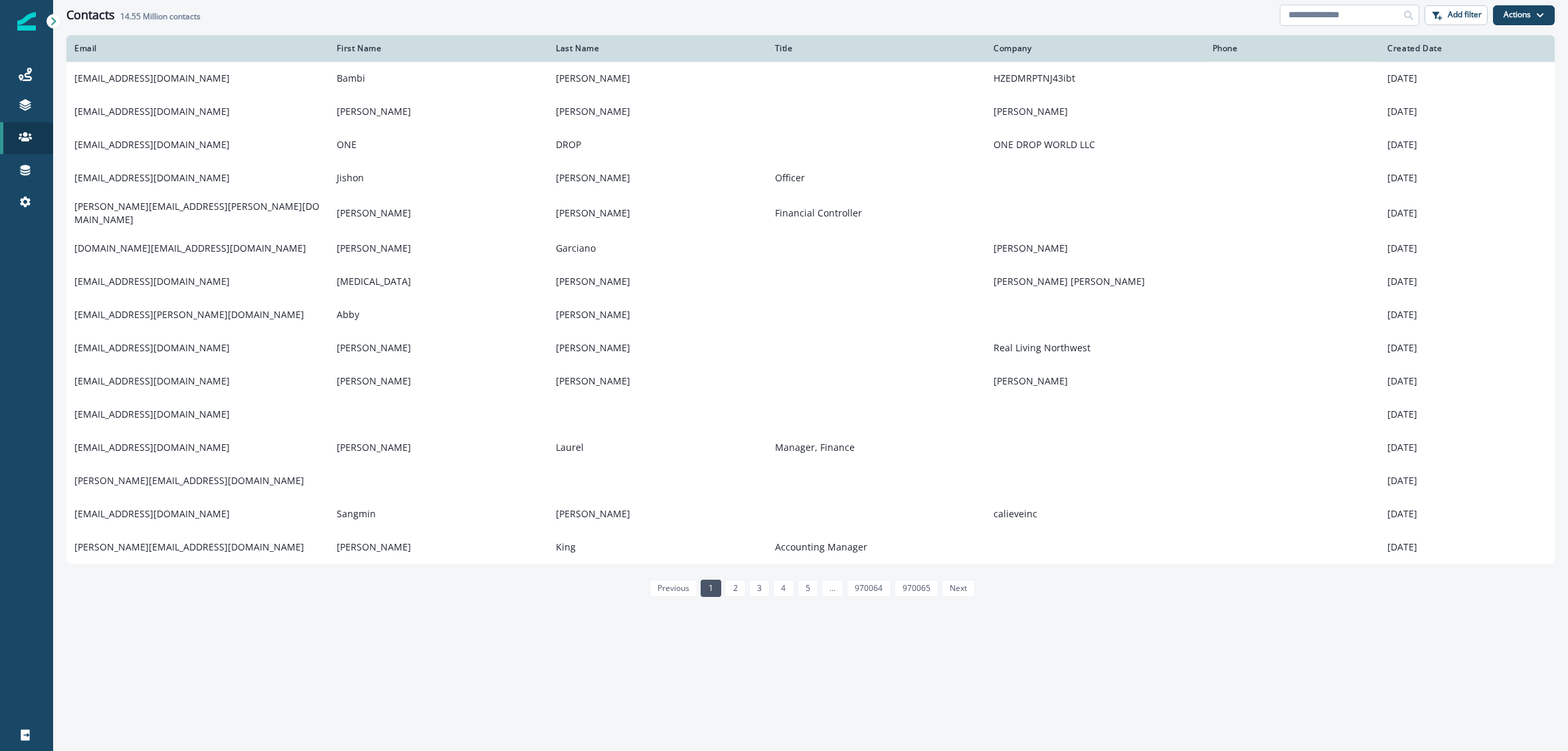
click at [1362, 18] on input at bounding box center [1349, 15] width 140 height 21
type input "**********"
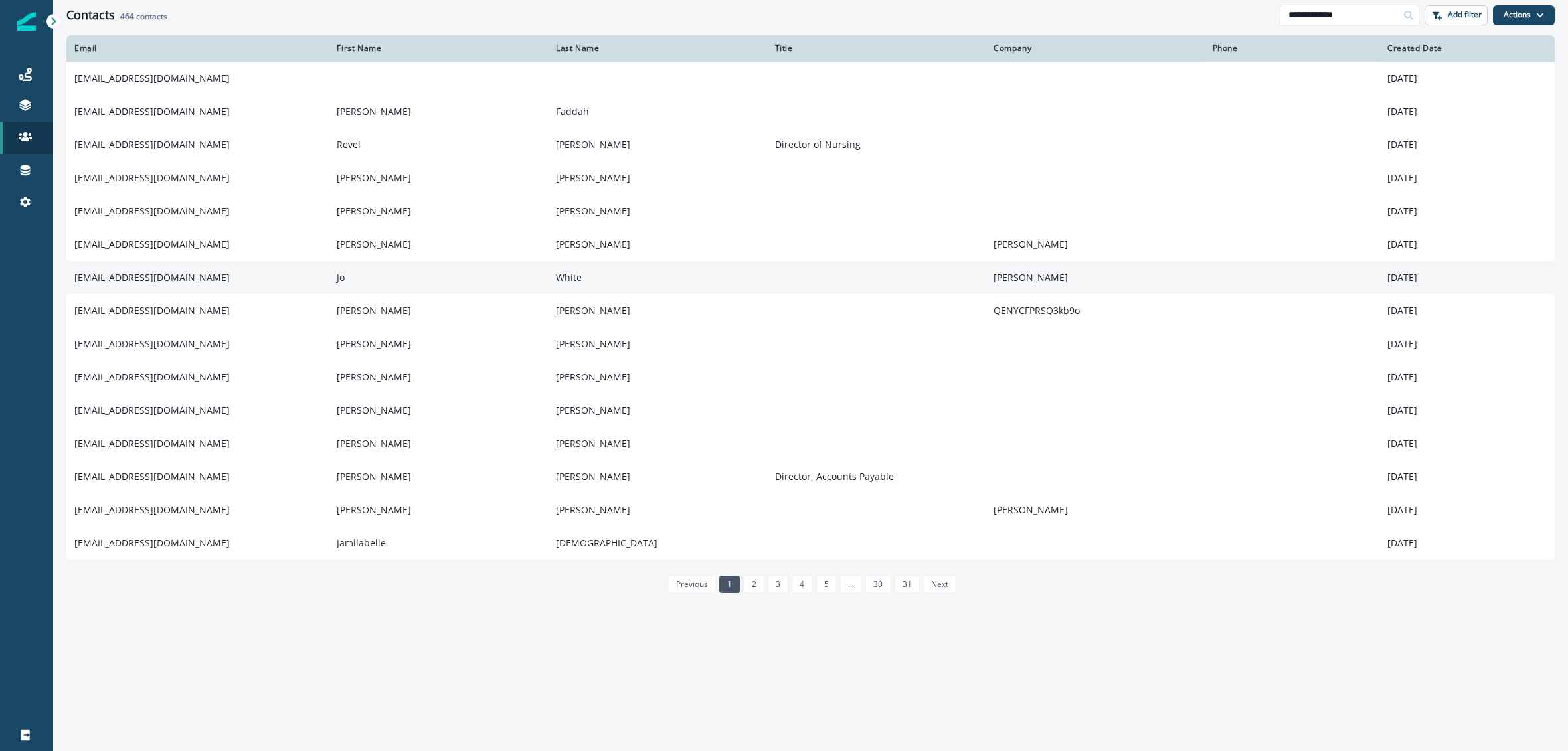
click at [126, 275] on td "jolynwhite@ignitemedicalresorts.com" at bounding box center [197, 278] width 262 height 33
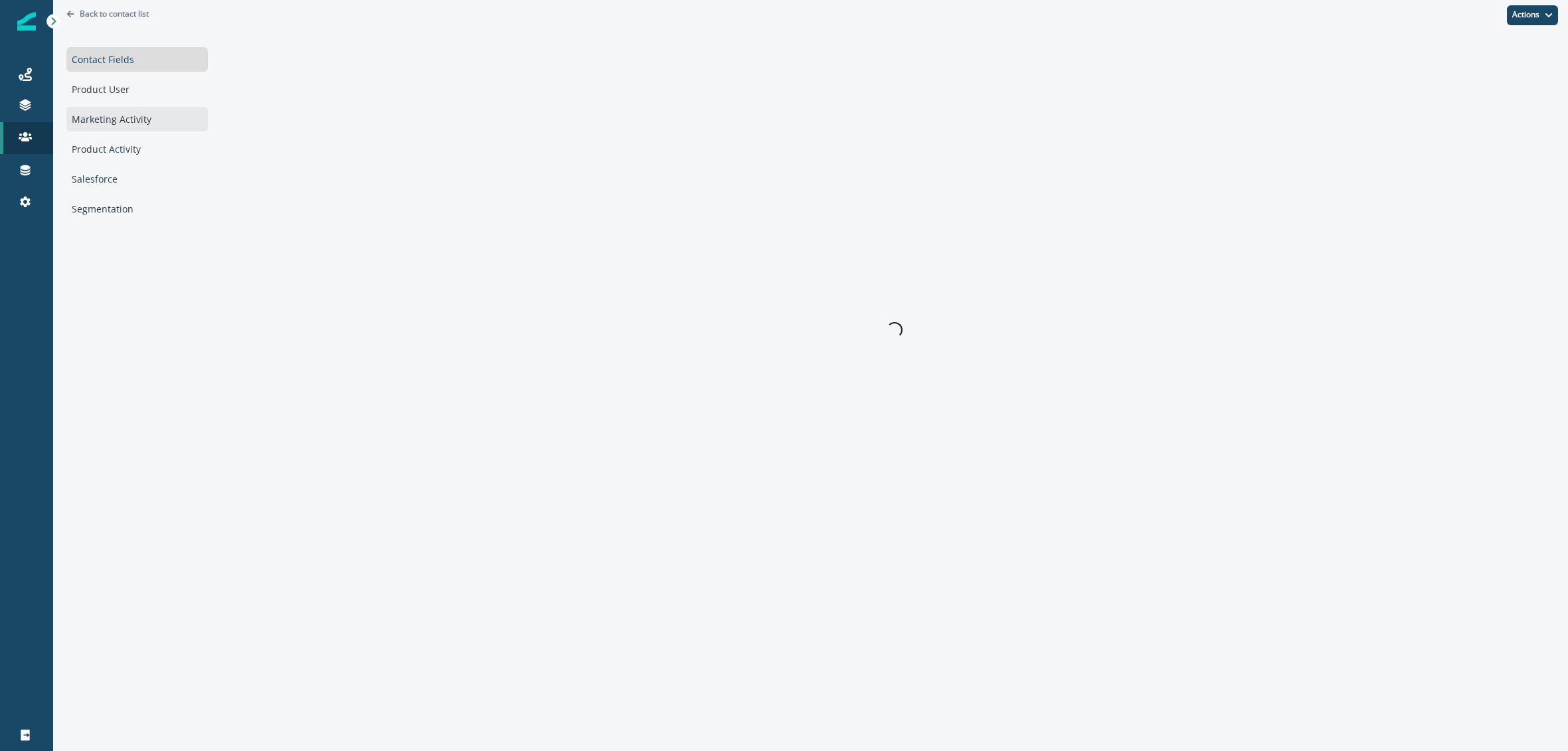
click at [121, 121] on div "Marketing Activity" at bounding box center [137, 119] width 142 height 24
click at [121, 88] on div "Product User" at bounding box center [146, 89] width 159 height 24
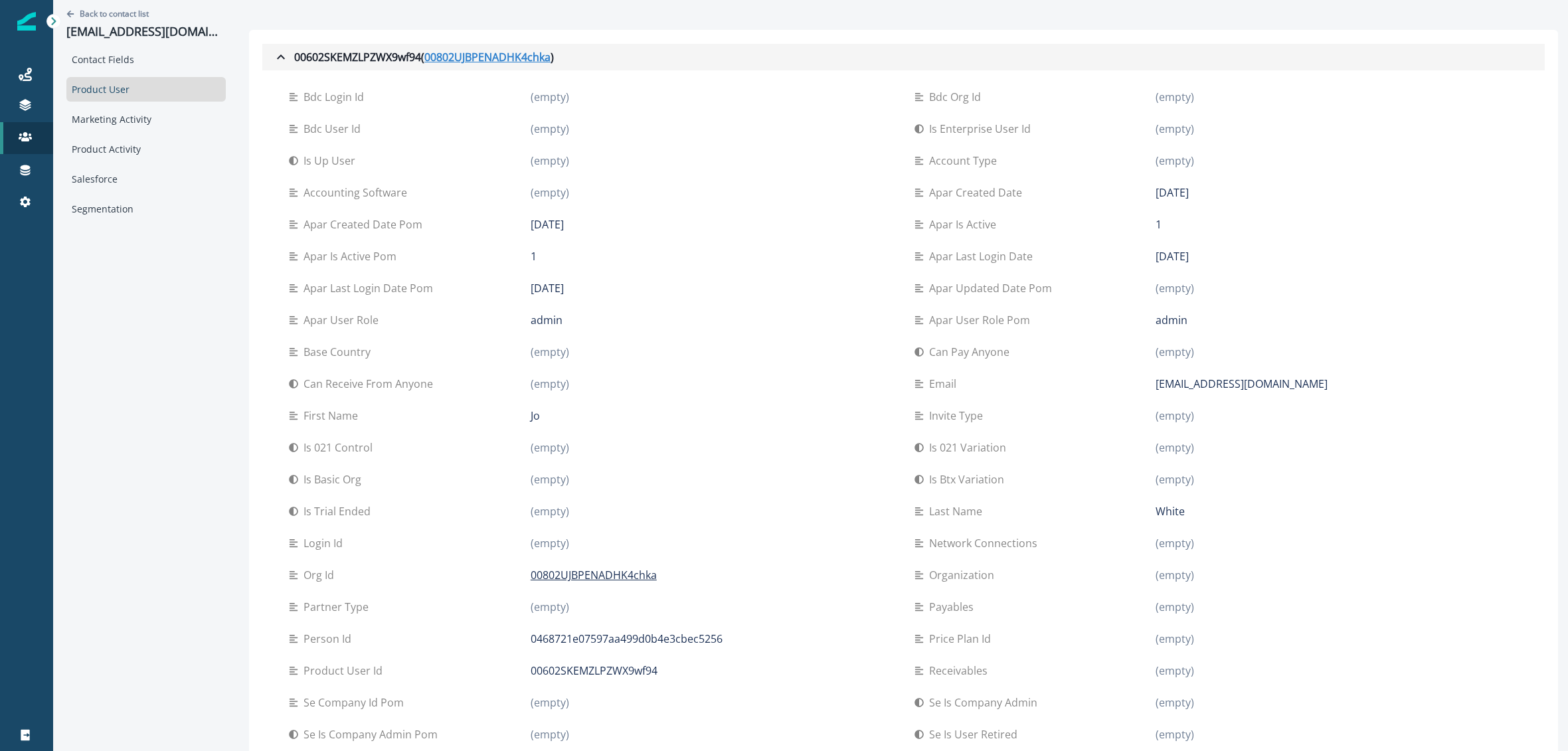
drag, startPoint x: 552, startPoint y: 59, endPoint x: 449, endPoint y: 63, distance: 103.1
click at [449, 63] on div "00602SKEMZLPZWX9wf94 ( 00802UJBPENADHK4chka )" at bounding box center [413, 57] width 281 height 16
click at [459, 57] on u "00802UJBPENADHK4chka" at bounding box center [487, 57] width 126 height 16
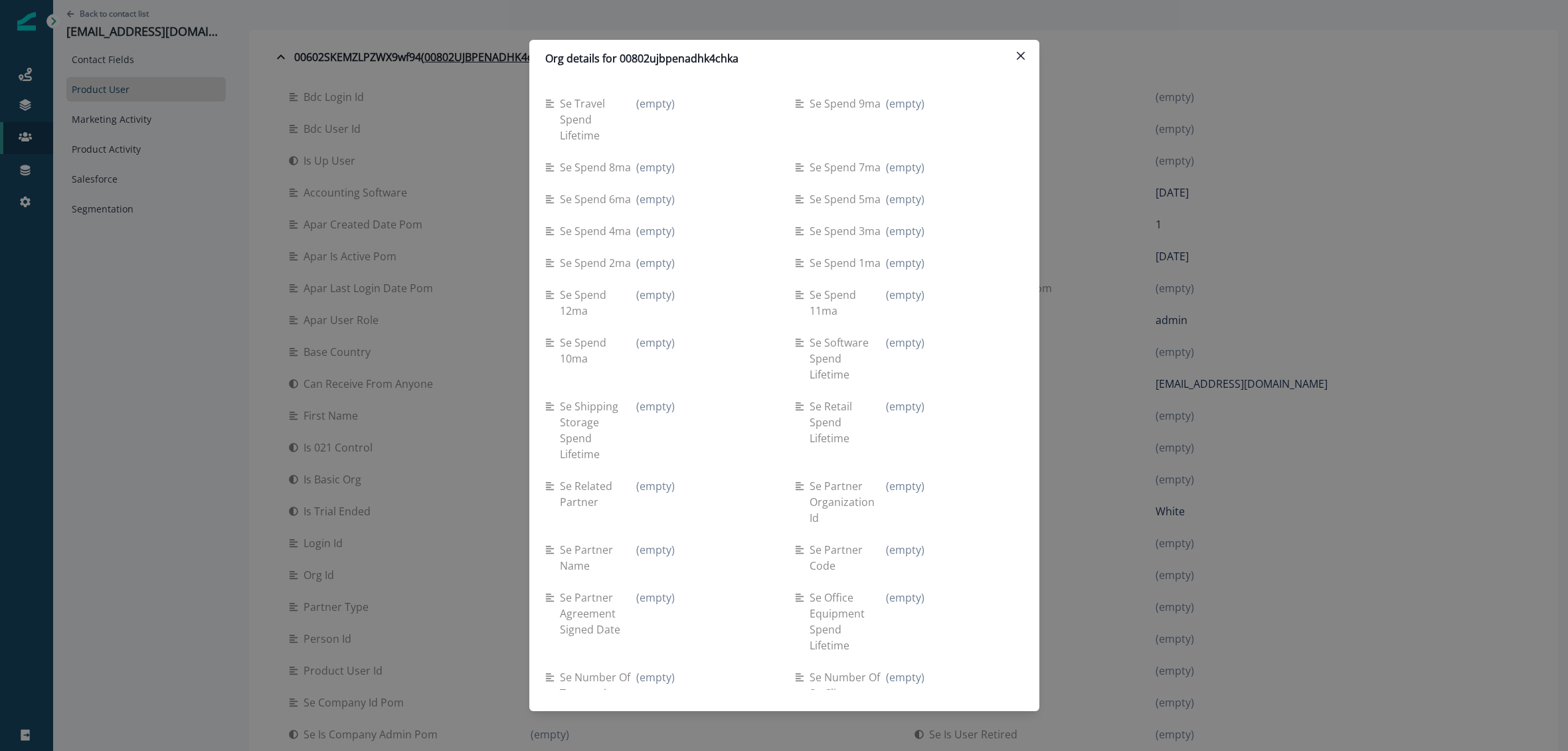
drag, startPoint x: 742, startPoint y: 59, endPoint x: 620, endPoint y: 61, distance: 122.0
click at [620, 61] on div "Org details for 00802ujbpenadhk4chka" at bounding box center [784, 58] width 478 height 16
copy p "00802ujbpenadhk4chka"
